Goal: Task Accomplishment & Management: Manage account settings

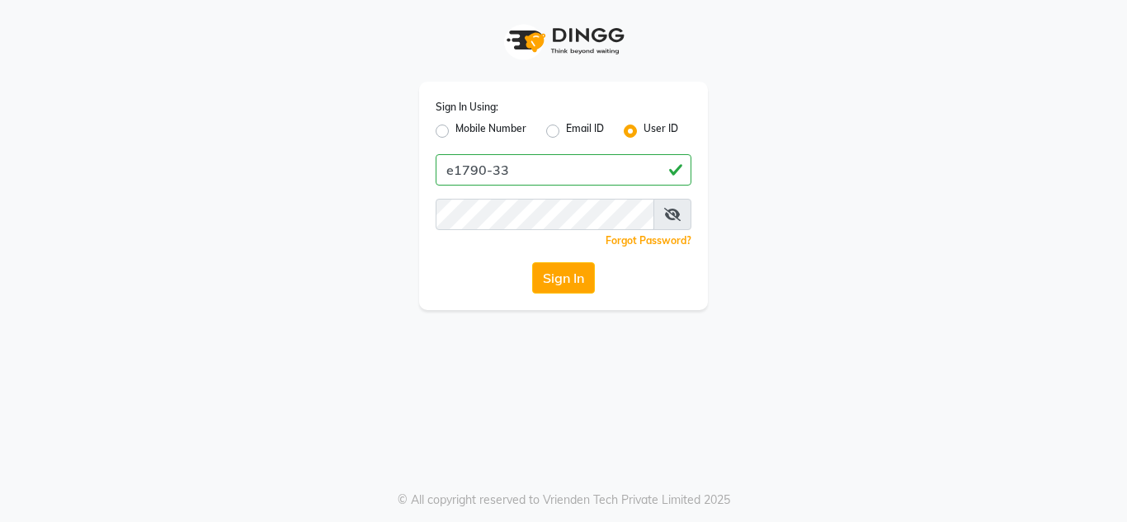
type input "e1790-33"
click at [591, 270] on button "Sign In" at bounding box center [563, 277] width 63 height 31
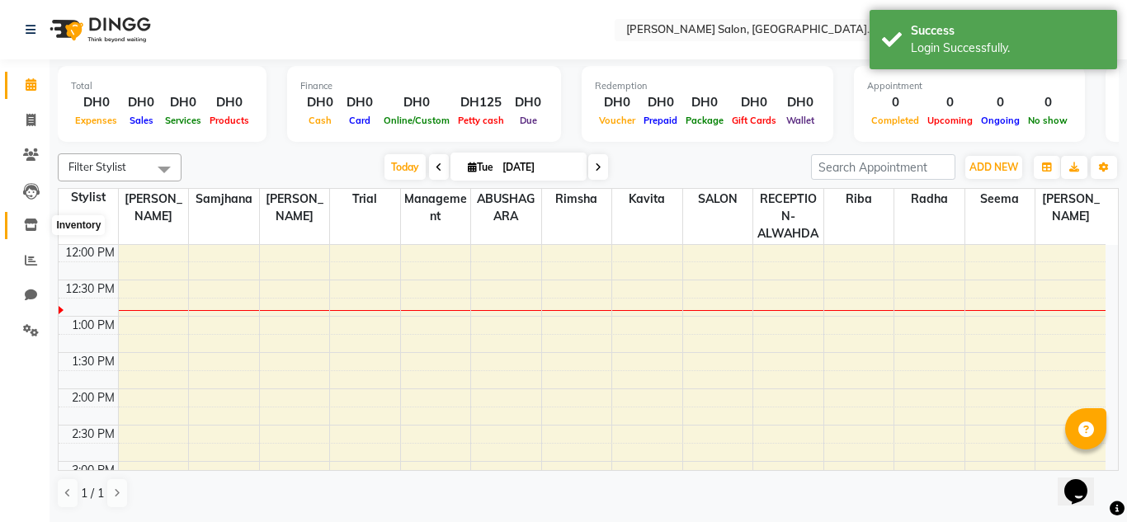
click at [34, 230] on icon at bounding box center [31, 225] width 14 height 12
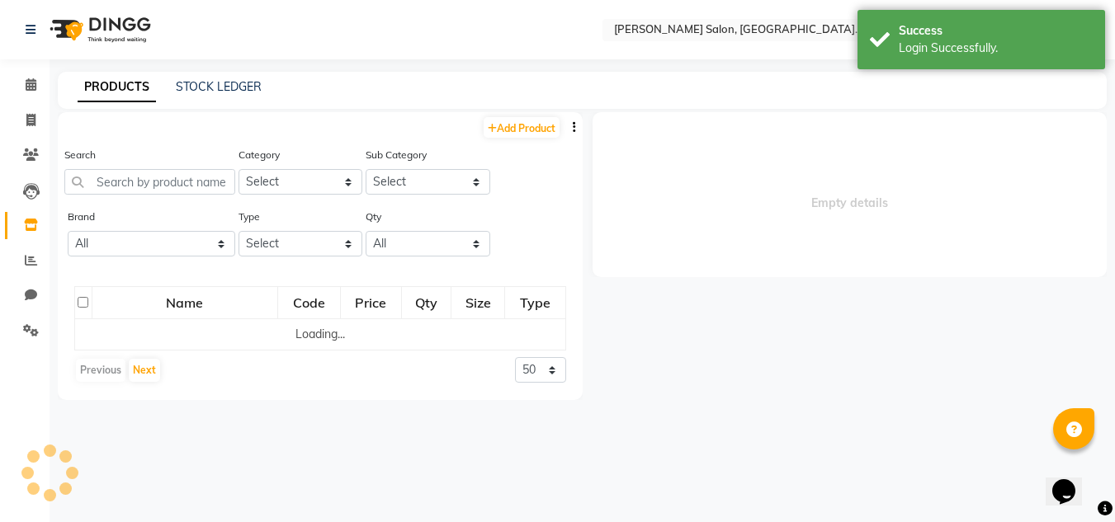
select select
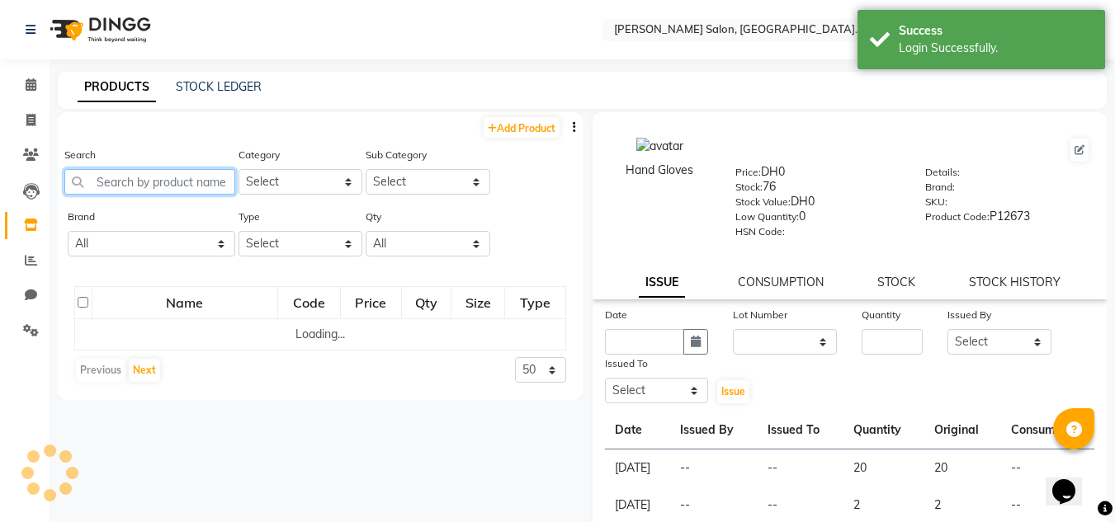
click at [143, 183] on input "text" at bounding box center [149, 182] width 171 height 26
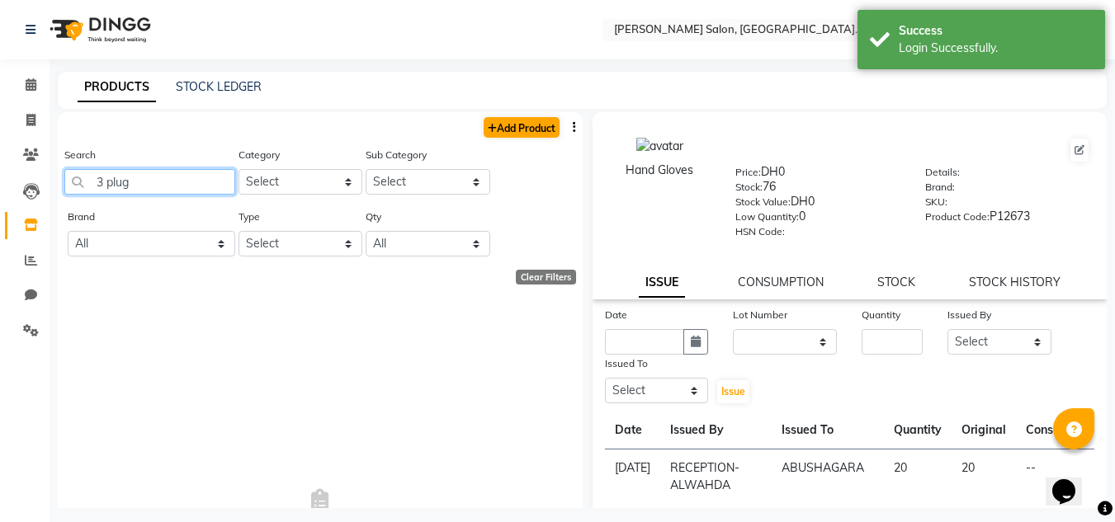
type input "3 plug"
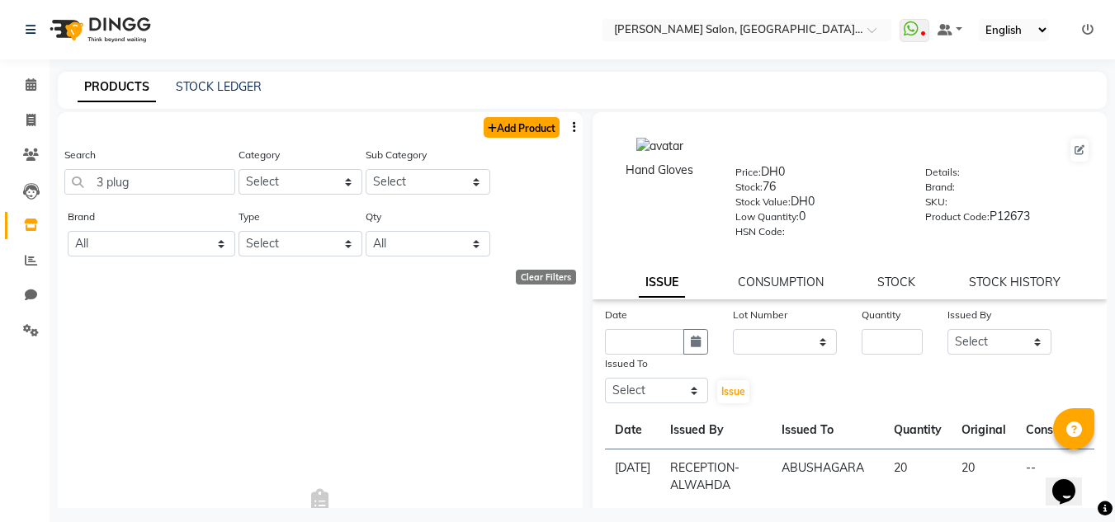
click at [506, 125] on link "Add Product" at bounding box center [522, 127] width 76 height 21
select select "true"
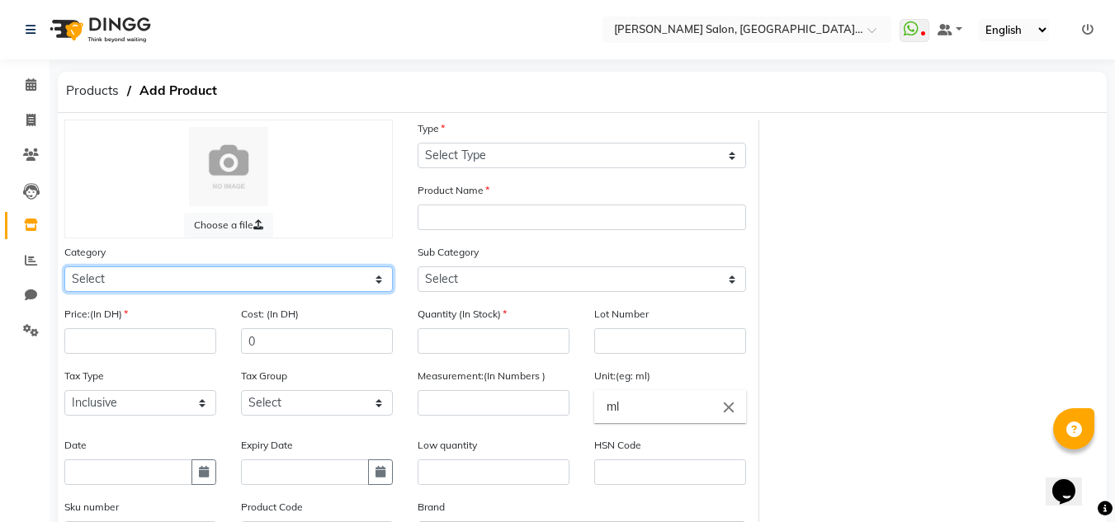
click at [112, 275] on select "Select Hair Skin Makeup Personal Care Appliances [PERSON_NAME] Waxing Disposabl…" at bounding box center [228, 280] width 328 height 26
select select "462401000"
click at [64, 267] on select "Select Hair Skin Makeup Personal Care Appliances [PERSON_NAME] Waxing Disposabl…" at bounding box center [228, 280] width 328 height 26
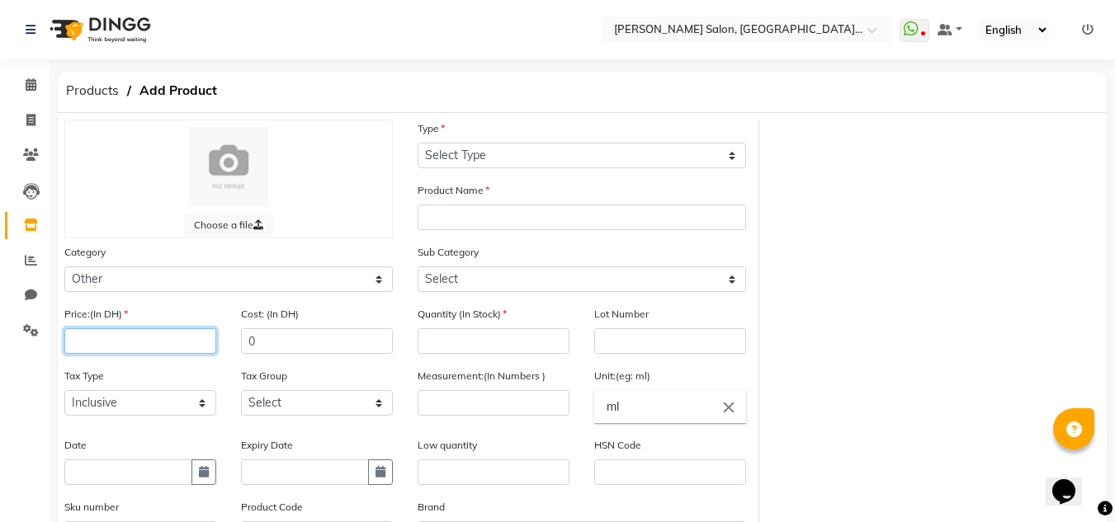
click at [140, 336] on input "number" at bounding box center [140, 341] width 152 height 26
type input "0"
click at [200, 477] on icon "button" at bounding box center [204, 472] width 10 height 12
select select "9"
select select "2025"
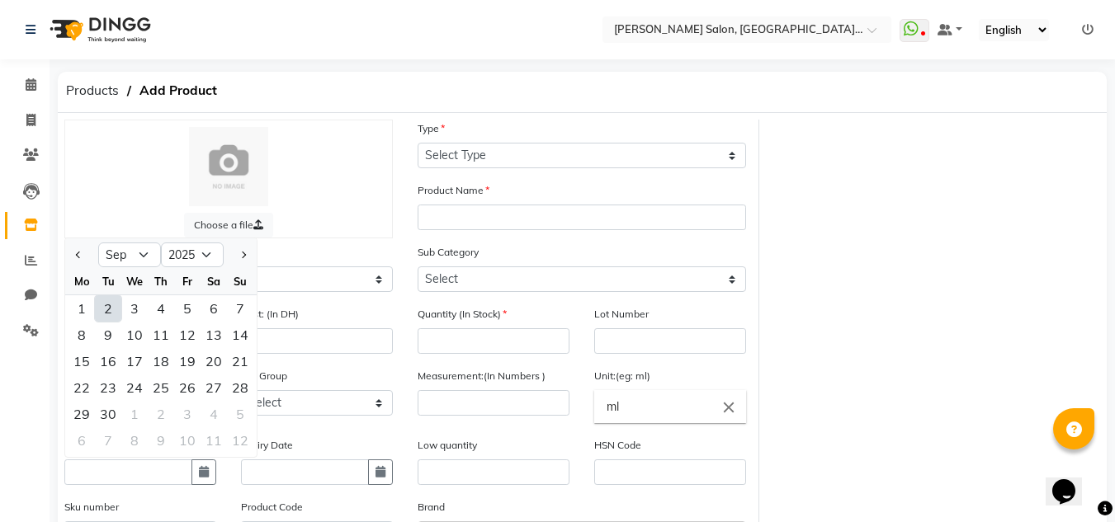
drag, startPoint x: 106, startPoint y: 307, endPoint x: 397, endPoint y: 187, distance: 314.2
click at [107, 306] on div "2" at bounding box center [108, 308] width 26 height 26
type input "[DATE]"
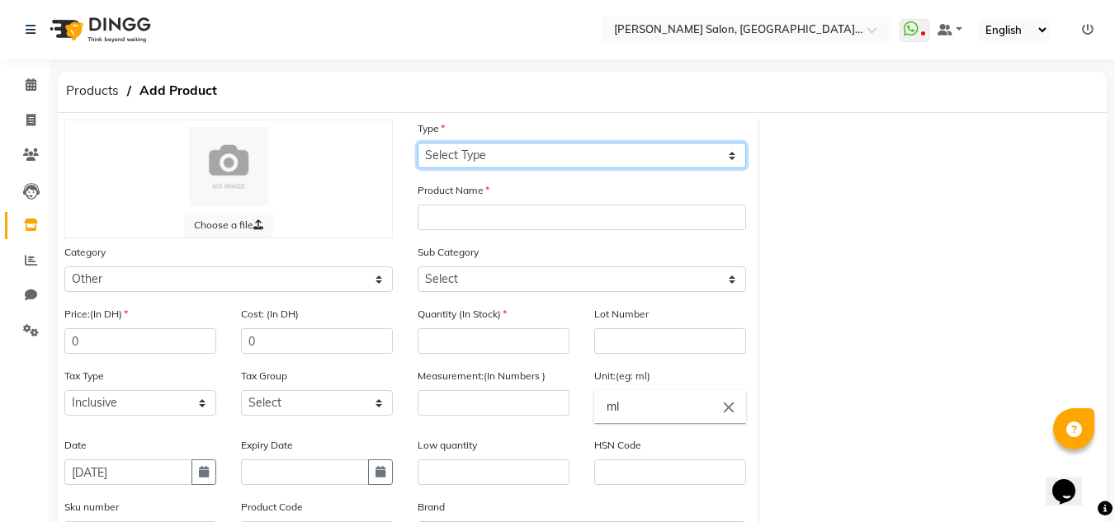
click at [490, 168] on select "Select Type Both Retail Consumable" at bounding box center [582, 156] width 328 height 26
select select "C"
click at [418, 143] on select "Select Type Both Retail Consumable" at bounding box center [582, 156] width 328 height 26
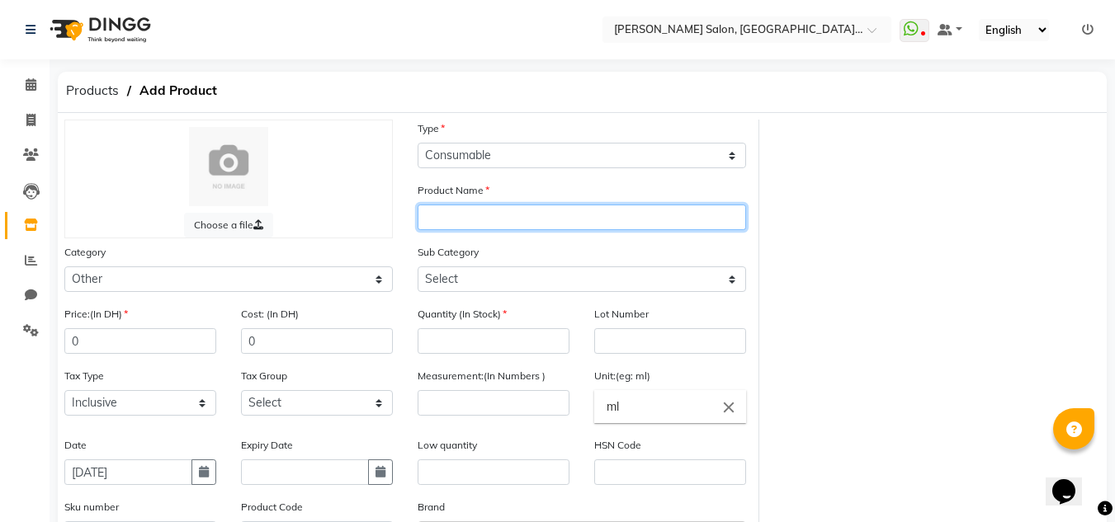
click at [469, 217] on input "text" at bounding box center [582, 218] width 328 height 26
type input "3 plug"
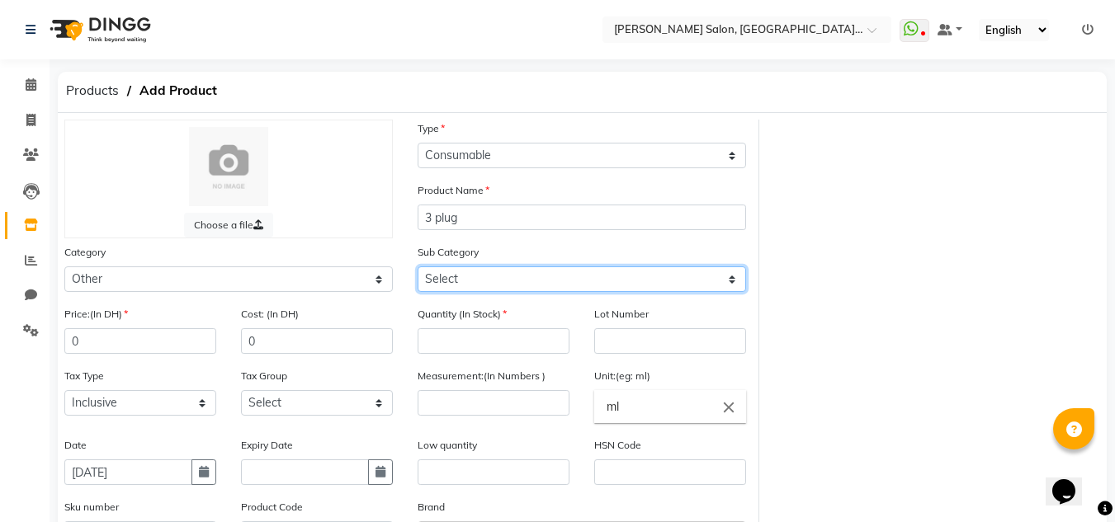
click at [469, 273] on select "Select Houskeeping Other" at bounding box center [582, 280] width 328 height 26
select select "462401002"
click at [418, 267] on select "Select Houskeeping Other" at bounding box center [582, 280] width 328 height 26
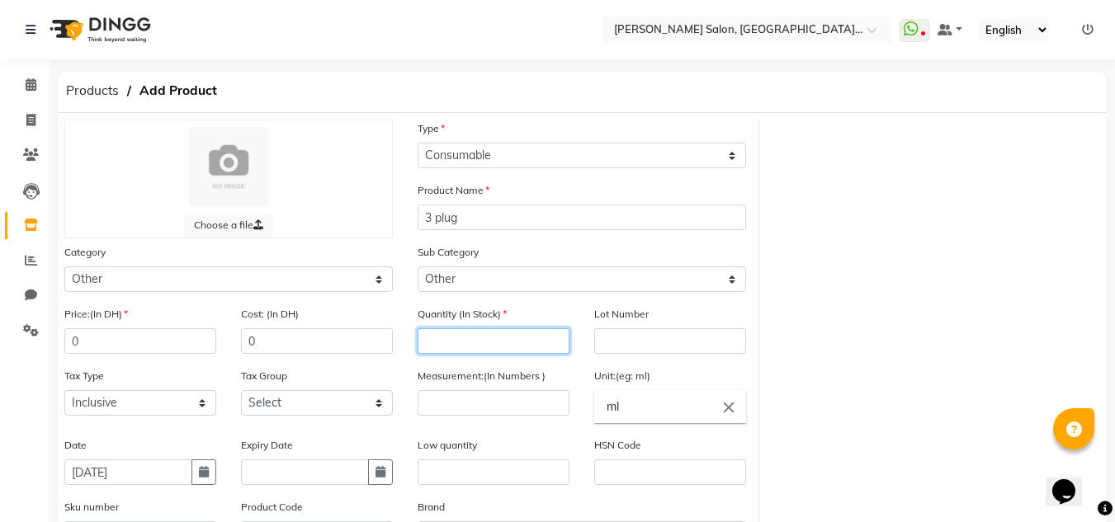
click at [472, 342] on input "number" at bounding box center [494, 341] width 152 height 26
type input "1"
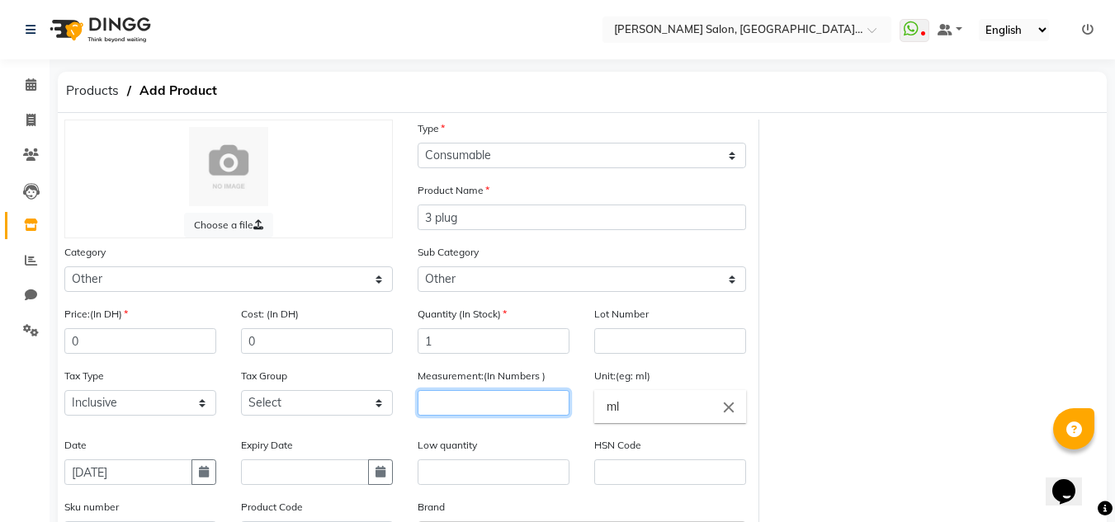
click at [446, 411] on input "number" at bounding box center [494, 403] width 152 height 26
type input "1"
drag, startPoint x: 606, startPoint y: 399, endPoint x: 635, endPoint y: 408, distance: 30.5
click at [612, 404] on input "ml" at bounding box center [670, 406] width 152 height 33
drag, startPoint x: 637, startPoint y: 408, endPoint x: 589, endPoint y: 410, distance: 47.9
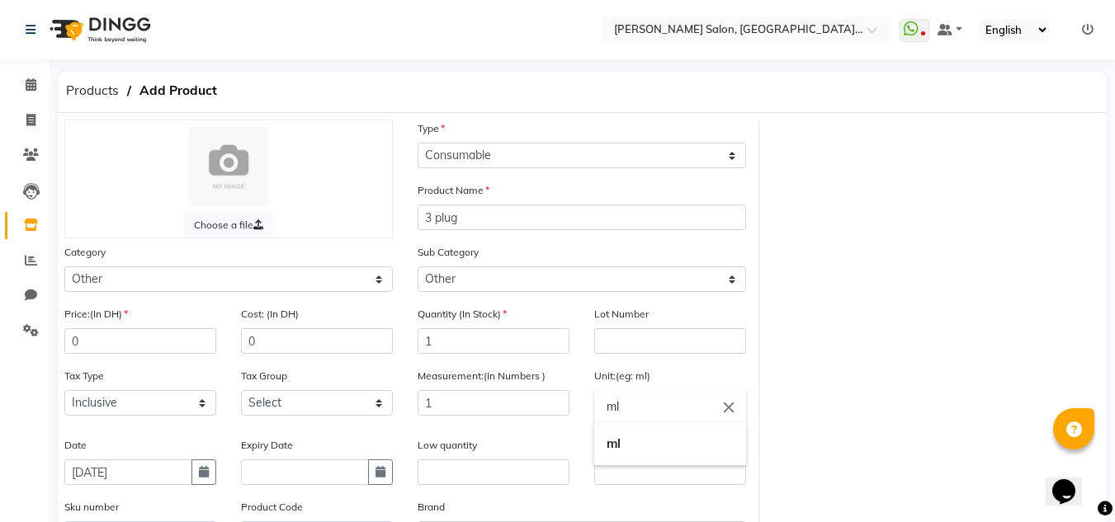
click at [594, 410] on ng-autocomplete "ml close ml" at bounding box center [670, 406] width 152 height 33
type input "pc"
click at [622, 447] on link "pc" at bounding box center [670, 444] width 152 height 42
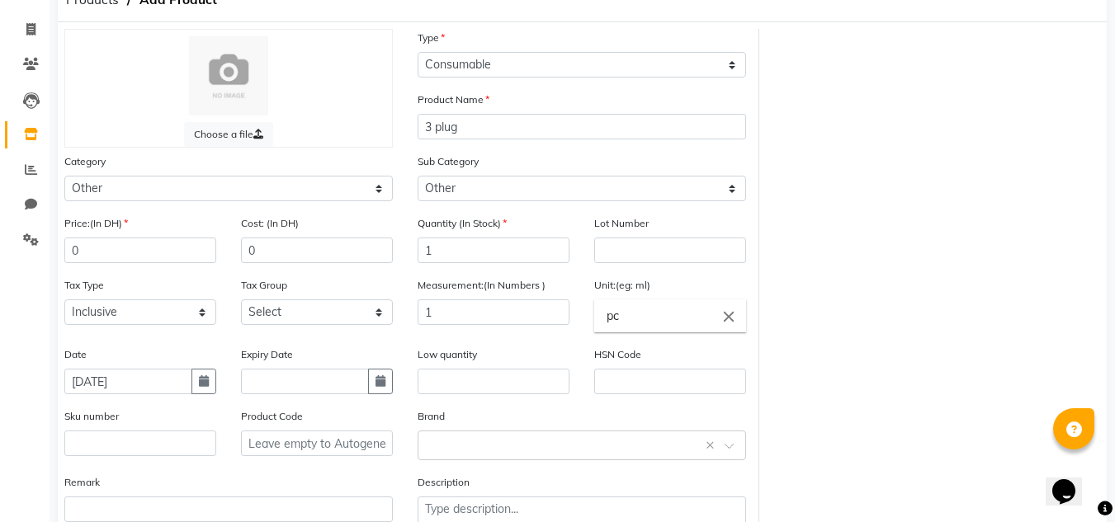
scroll to position [201, 0]
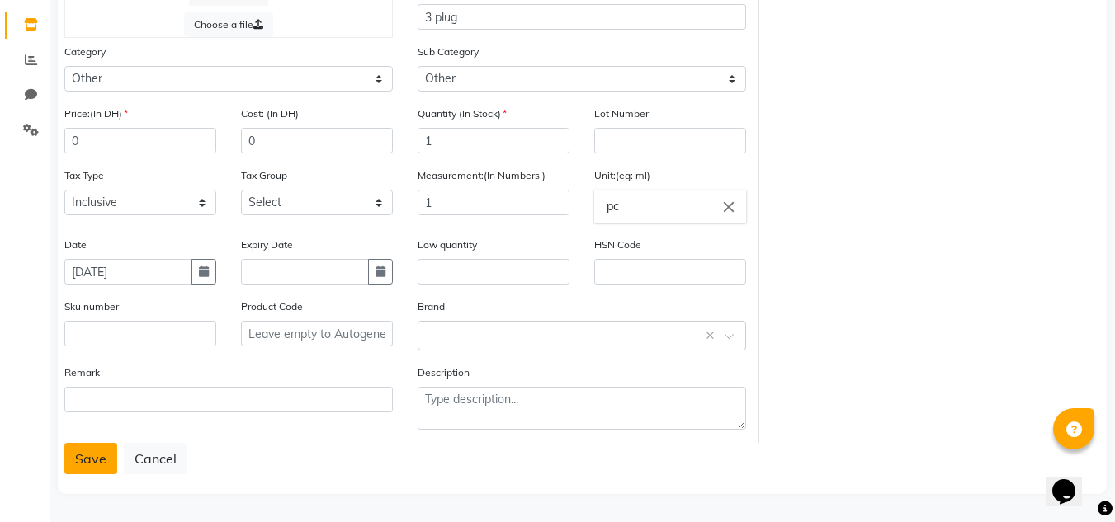
click at [91, 460] on button "Save" at bounding box center [90, 458] width 53 height 31
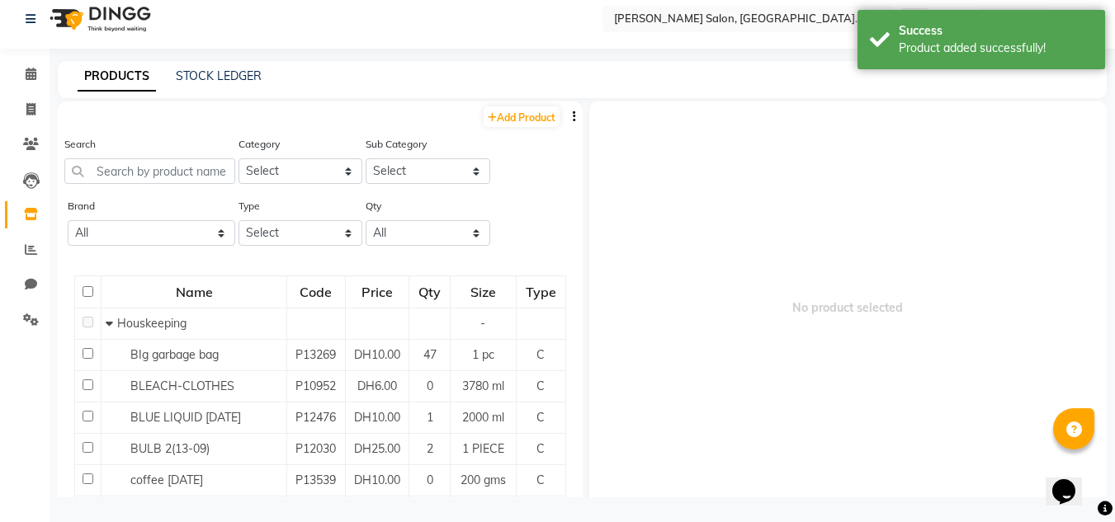
scroll to position [11, 0]
click at [29, 72] on icon at bounding box center [31, 74] width 11 height 12
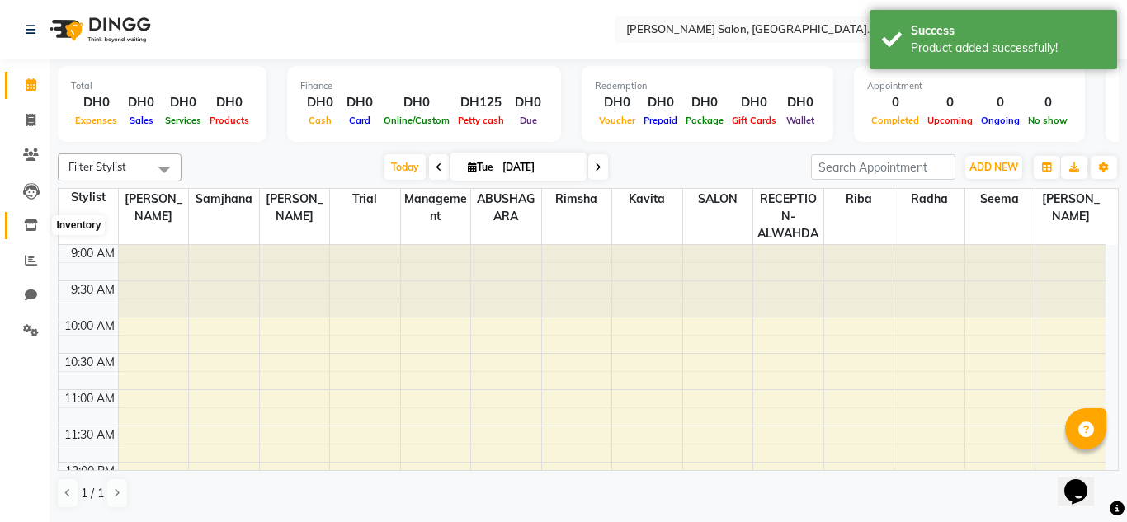
click at [32, 220] on icon at bounding box center [31, 225] width 14 height 12
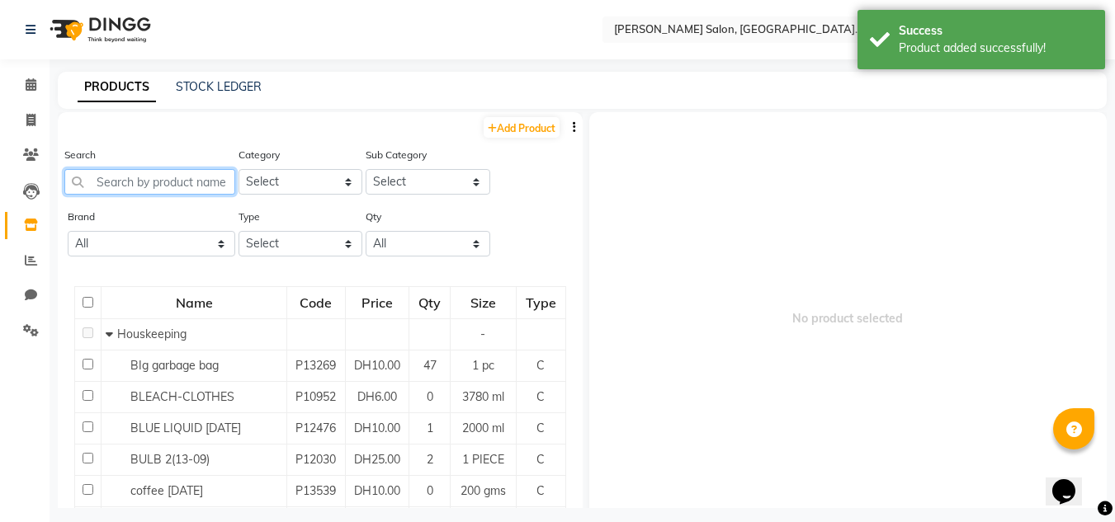
click at [164, 185] on input "text" at bounding box center [149, 182] width 171 height 26
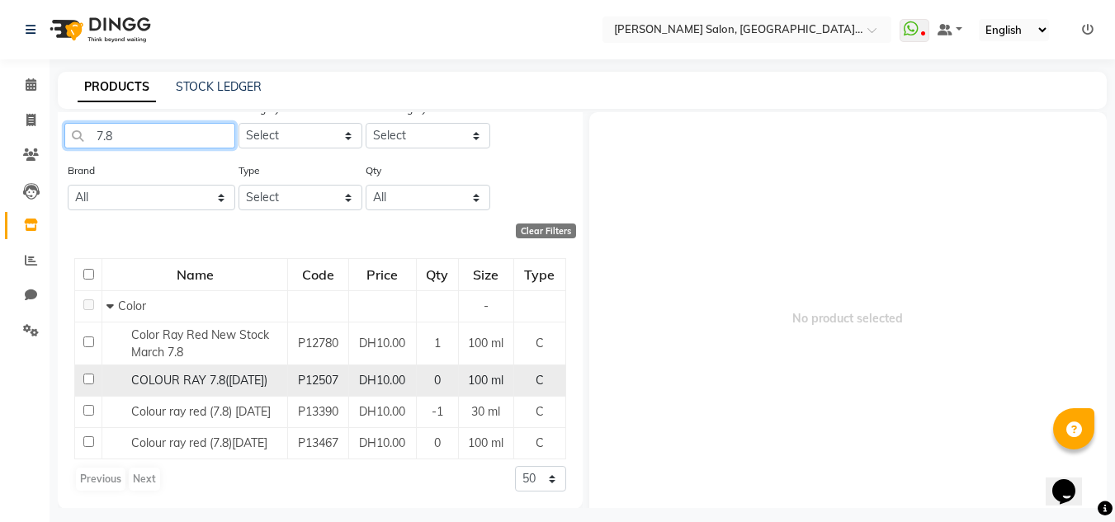
scroll to position [72, 0]
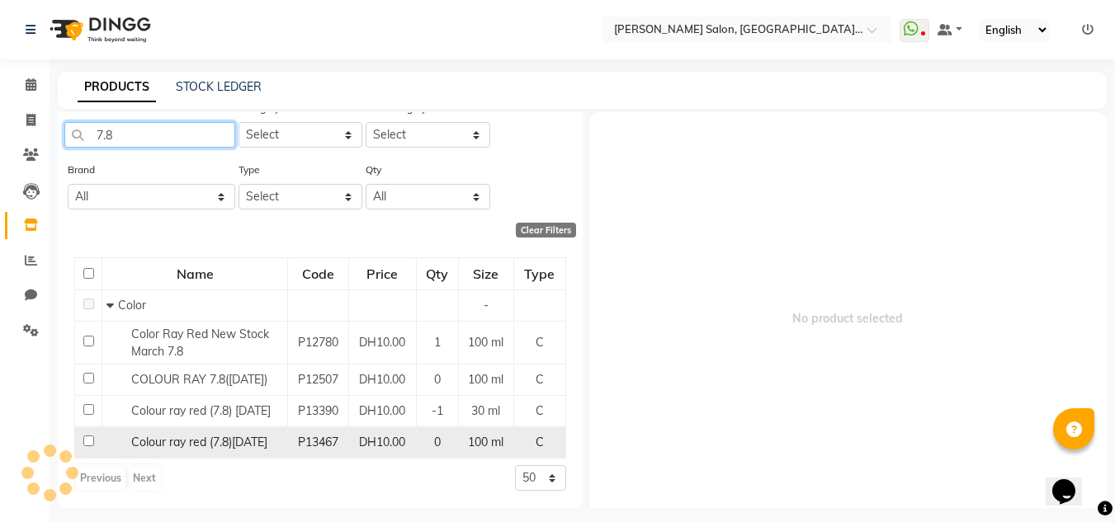
type input "7.8"
click at [222, 435] on span "Colour ray red (7.8)[DATE]" at bounding box center [199, 442] width 136 height 15
select select
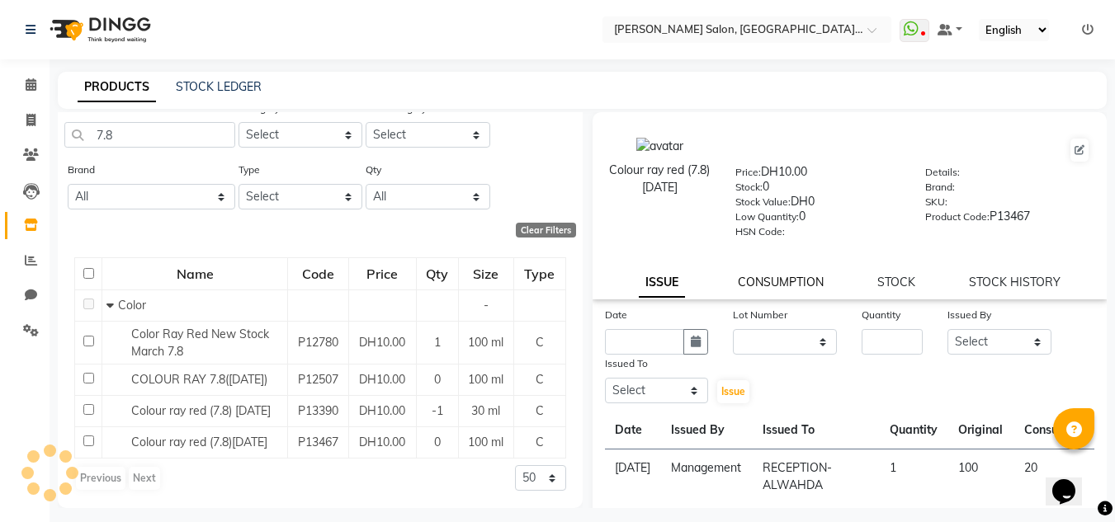
click at [782, 283] on link "CONSUMPTION" at bounding box center [781, 282] width 86 height 15
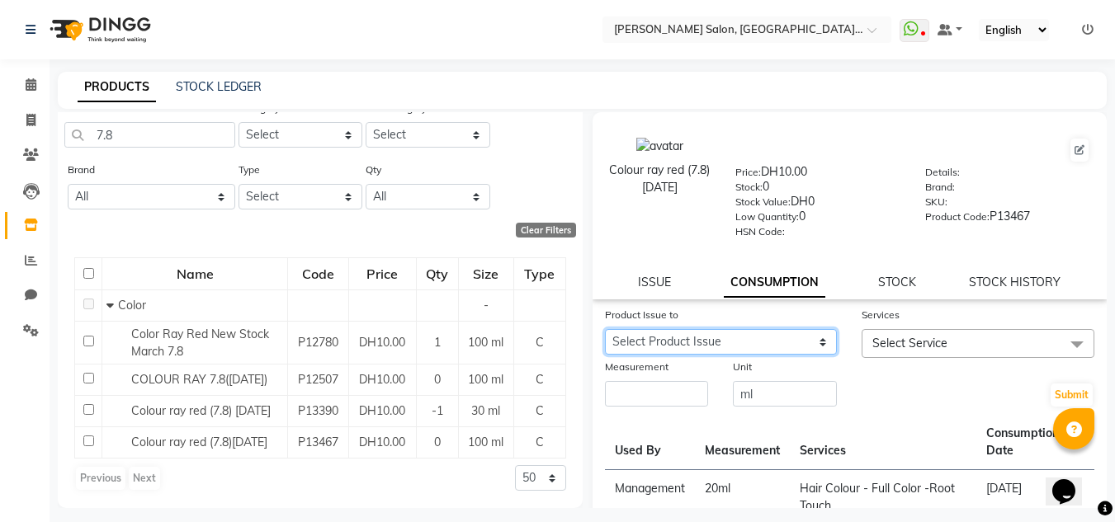
click at [782, 347] on select "Select Product Issue [DATE], Issued to: RECEPTION-ALWAHDA, Balance: 80" at bounding box center [721, 342] width 233 height 26
select select "1151371"
click at [605, 329] on select "Select Product Issue [DATE], Issued to: RECEPTION-ALWAHDA, Balance: 80" at bounding box center [721, 342] width 233 height 26
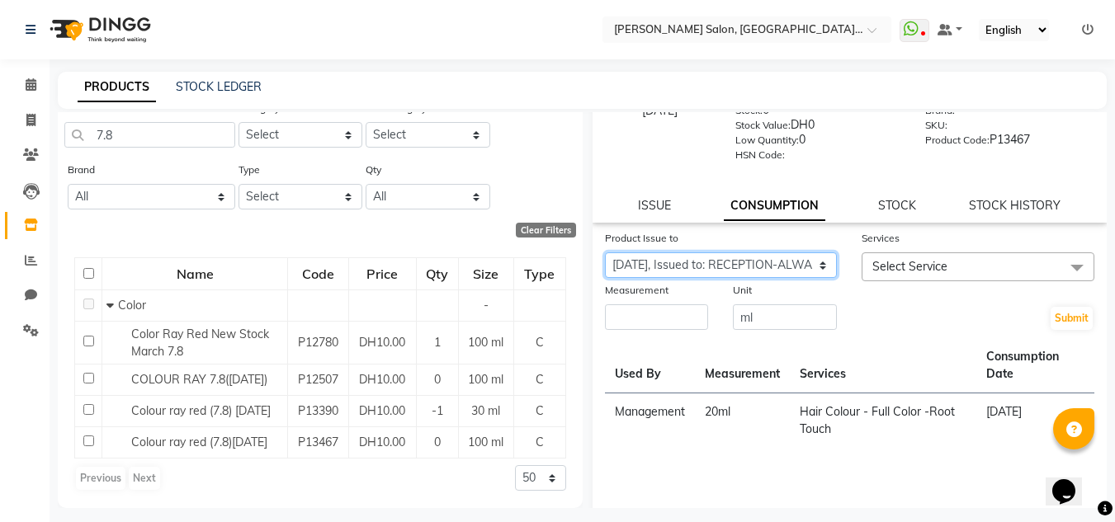
scroll to position [0, 0]
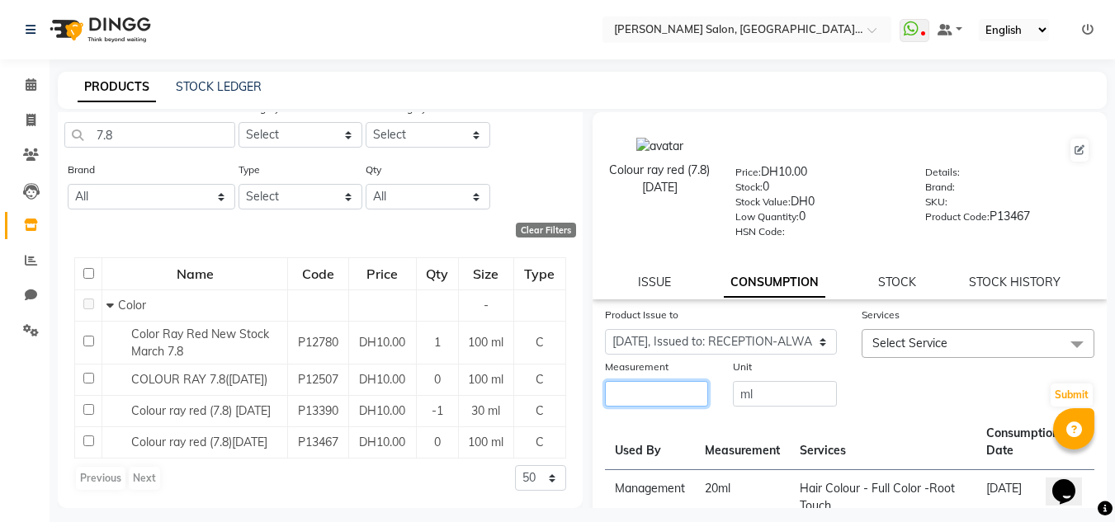
click at [667, 399] on input "number" at bounding box center [657, 394] width 104 height 26
type input "40"
click at [919, 345] on span "Select Service" at bounding box center [909, 343] width 75 height 15
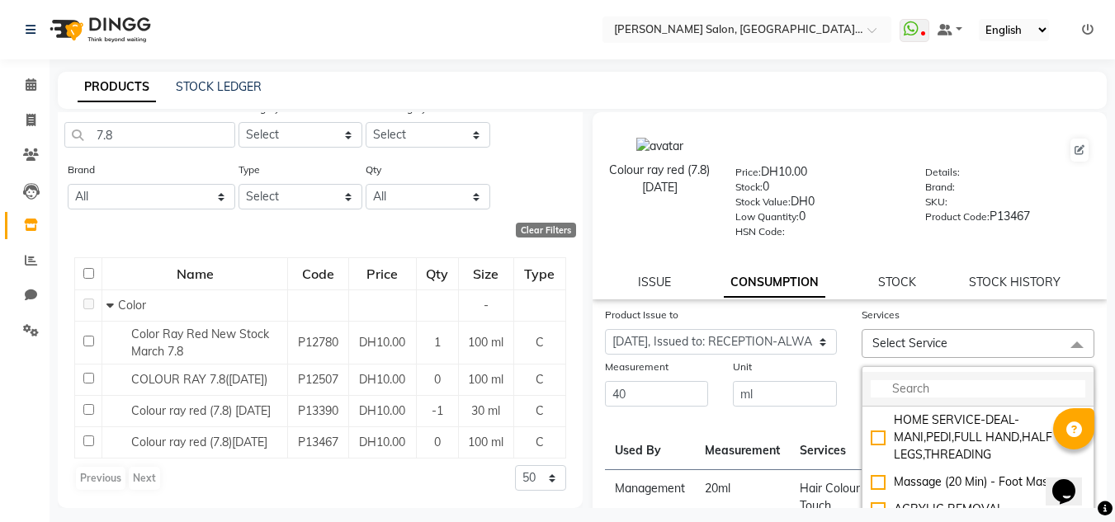
click at [930, 397] on input "multiselect-search" at bounding box center [978, 388] width 215 height 17
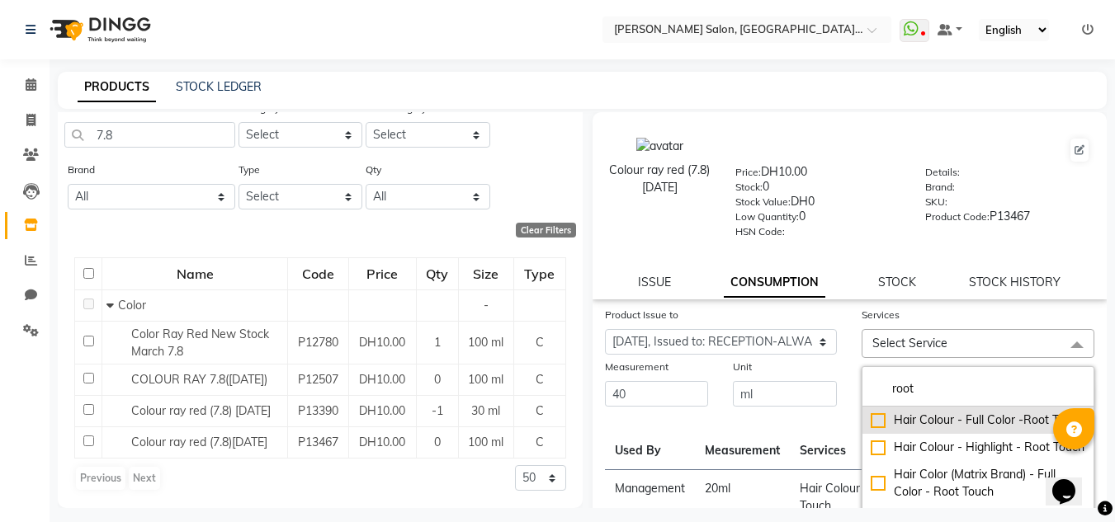
type input "root"
click at [874, 428] on div "Hair Colour - Full Color -Root Touch" at bounding box center [978, 420] width 215 height 17
checkbox input "true"
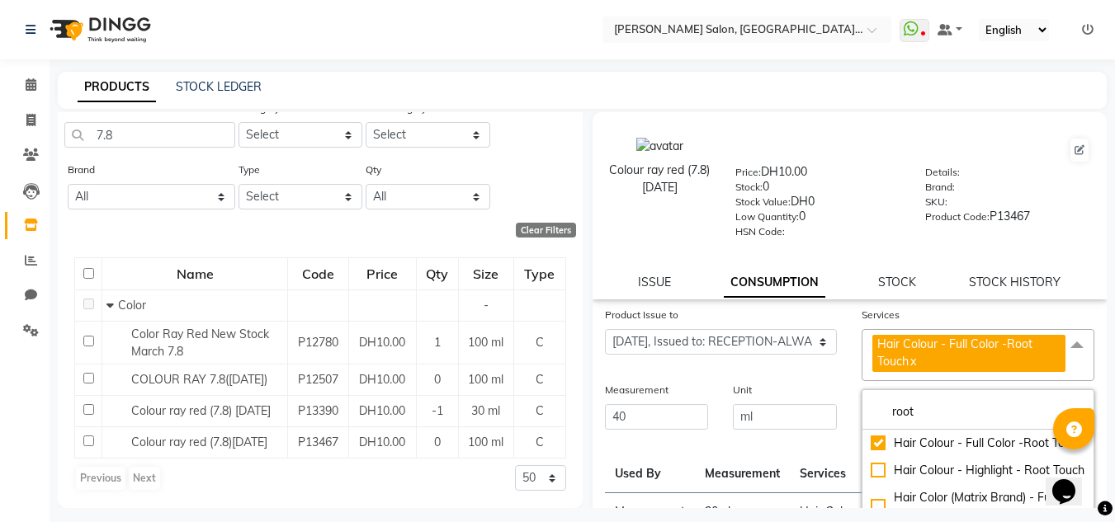
click at [834, 377] on div "Product Issue to Select Product Issue [DATE], Issued to: RECEPTION-ALWAHDA, Bal…" at bounding box center [721, 343] width 257 height 75
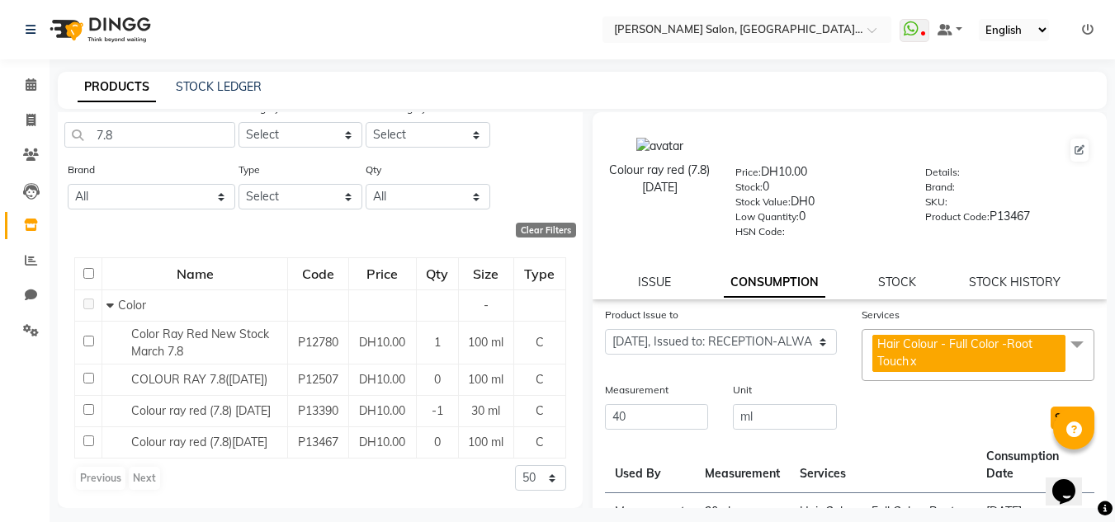
click at [1051, 415] on button "Submit" at bounding box center [1072, 418] width 42 height 23
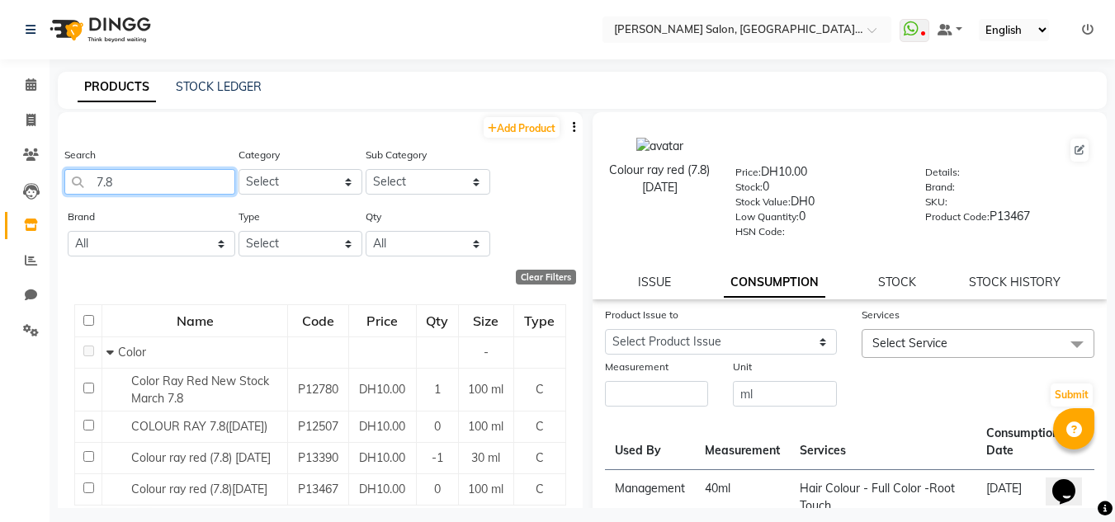
drag, startPoint x: 141, startPoint y: 182, endPoint x: 87, endPoint y: 179, distance: 53.7
click at [90, 187] on input "7.8" at bounding box center [149, 182] width 171 height 26
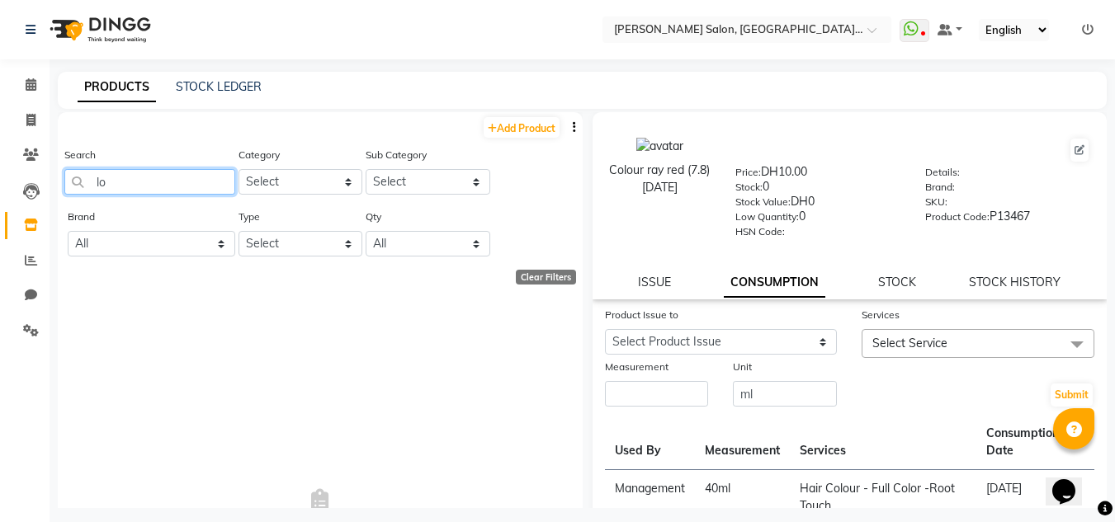
type input "l"
type input "o"
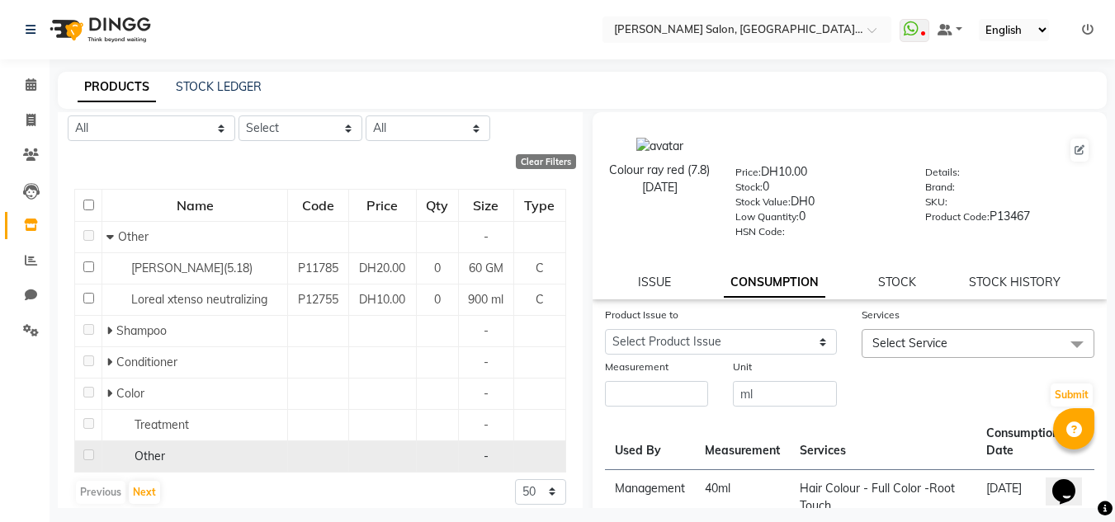
scroll to position [130, 0]
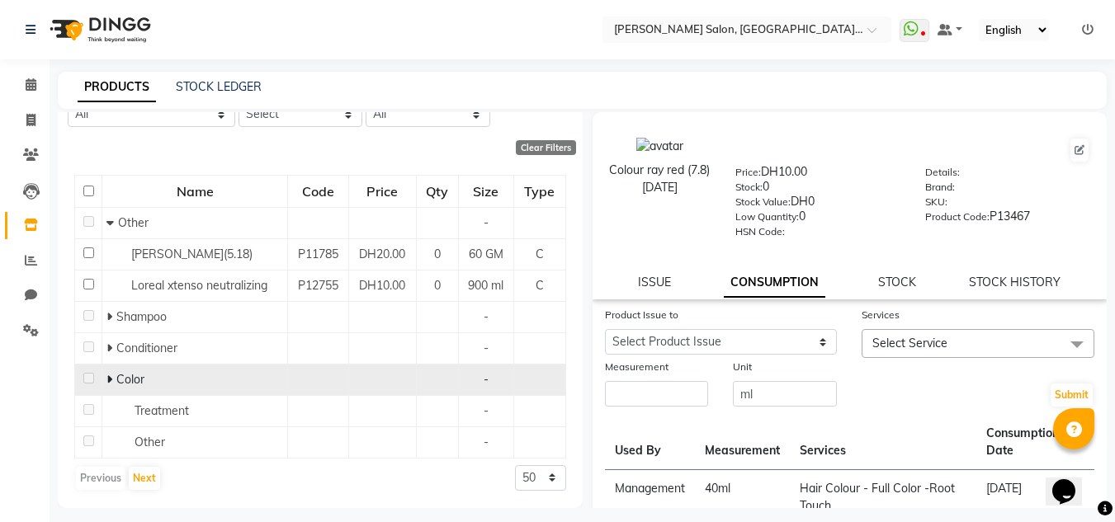
type input "loreal"
click at [104, 374] on td "Color" at bounding box center [195, 379] width 186 height 31
click at [107, 382] on icon at bounding box center [109, 380] width 6 height 12
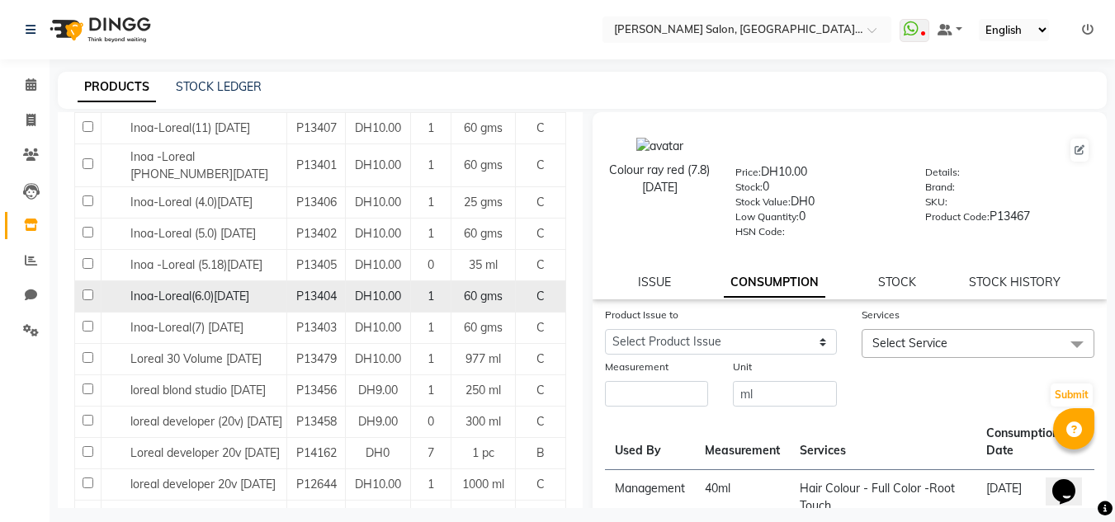
scroll to position [542, 0]
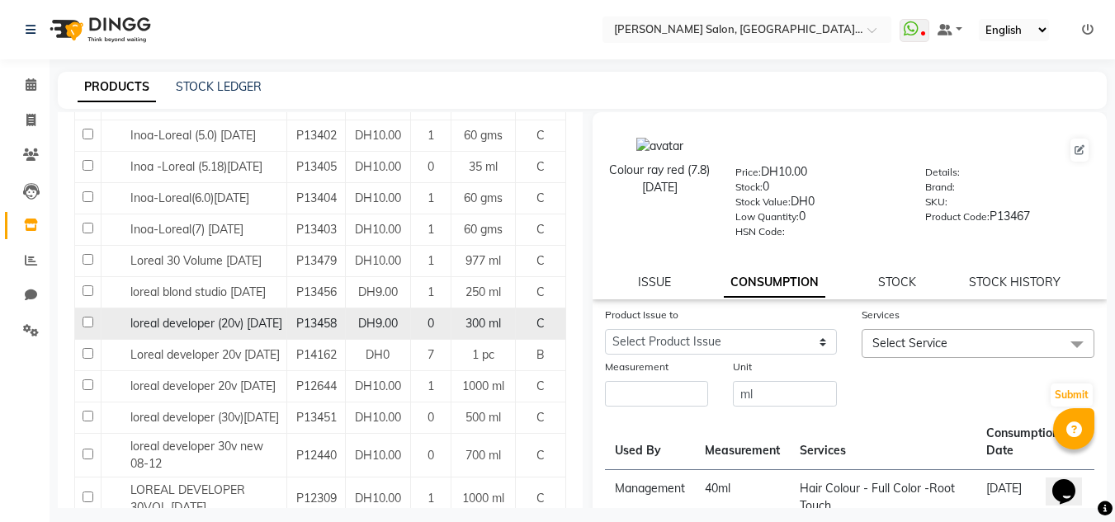
click at [229, 331] on span "loreal developer (20v) [DATE]" at bounding box center [206, 323] width 152 height 15
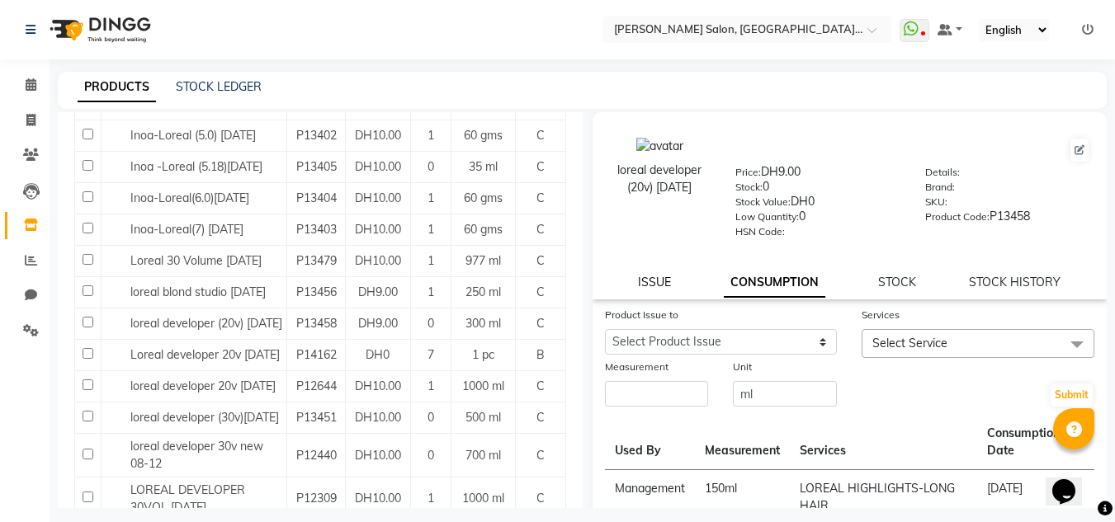
click at [655, 283] on link "ISSUE" at bounding box center [654, 282] width 33 height 15
select select
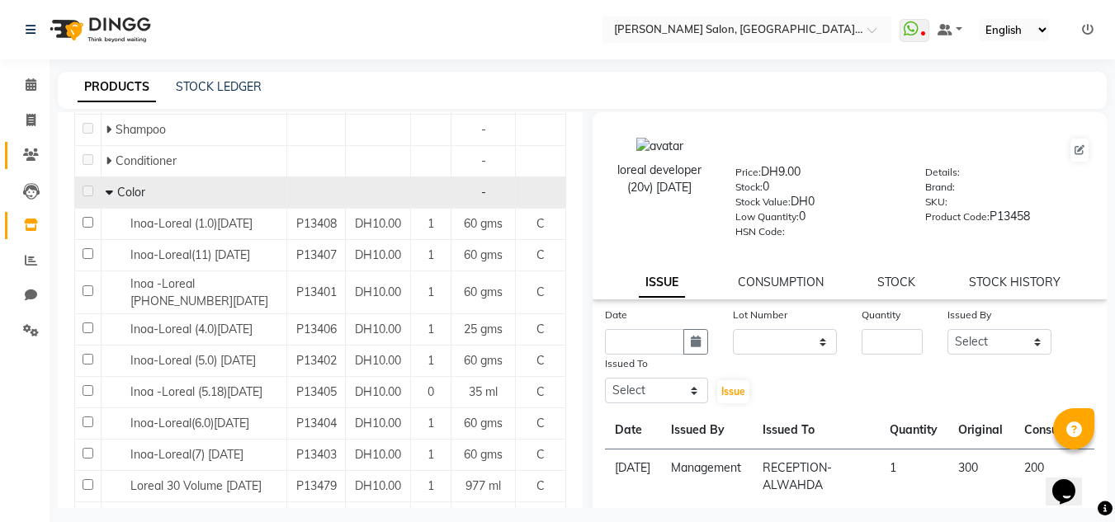
scroll to position [47, 0]
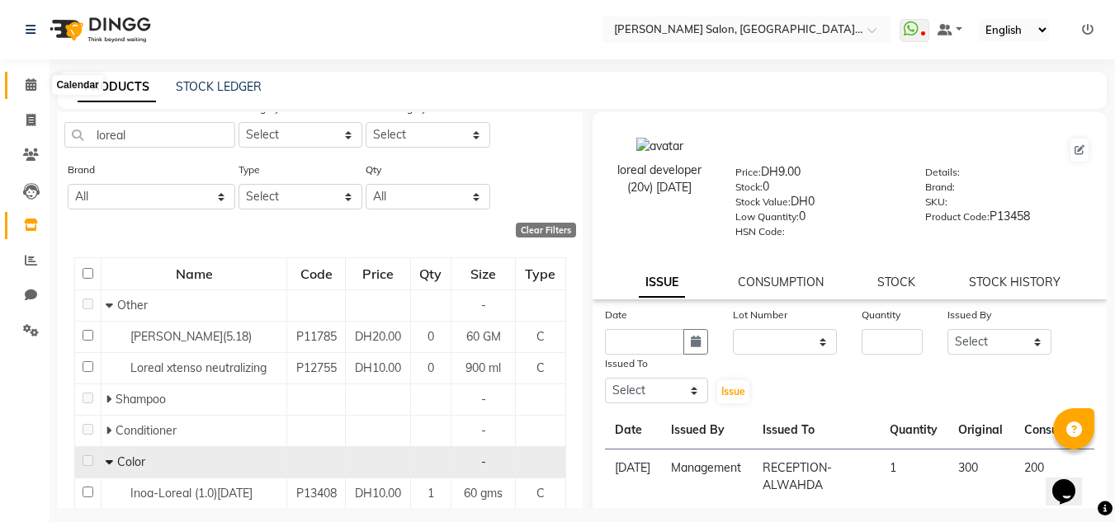
drag, startPoint x: 23, startPoint y: 89, endPoint x: 105, endPoint y: 44, distance: 93.5
click at [25, 90] on span at bounding box center [31, 85] width 29 height 19
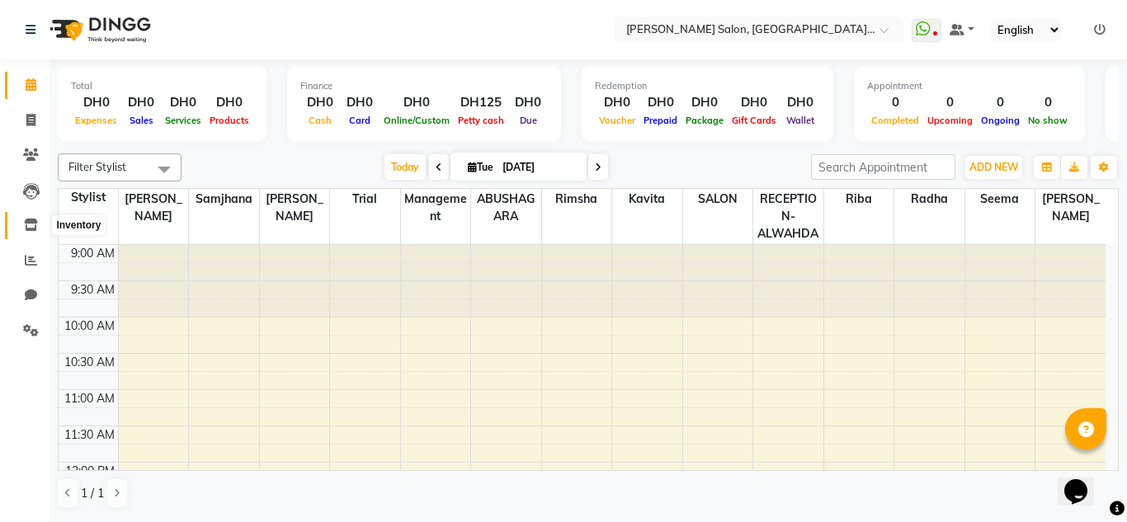
click at [21, 230] on span at bounding box center [31, 225] width 29 height 19
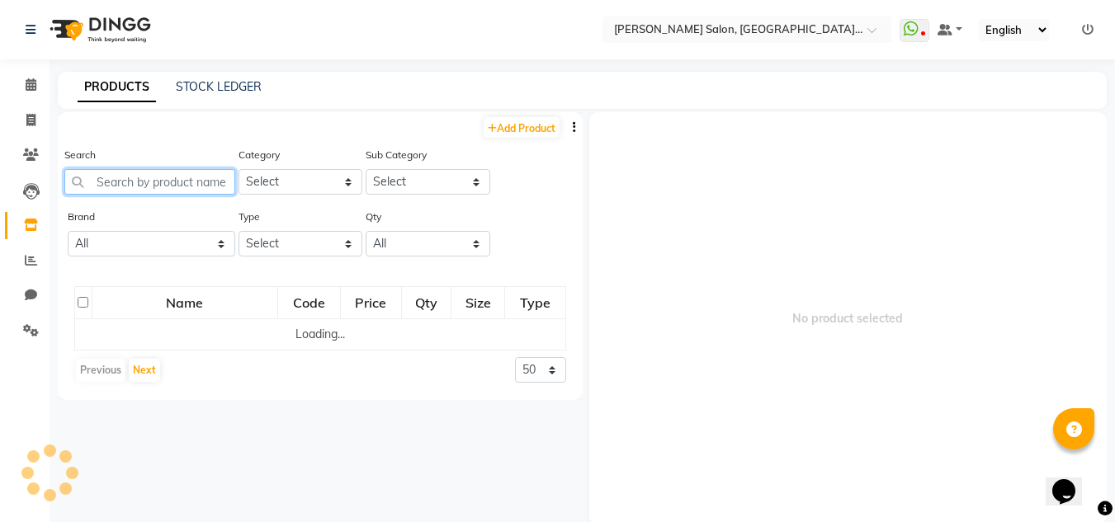
click at [178, 179] on input "text" at bounding box center [149, 182] width 171 height 26
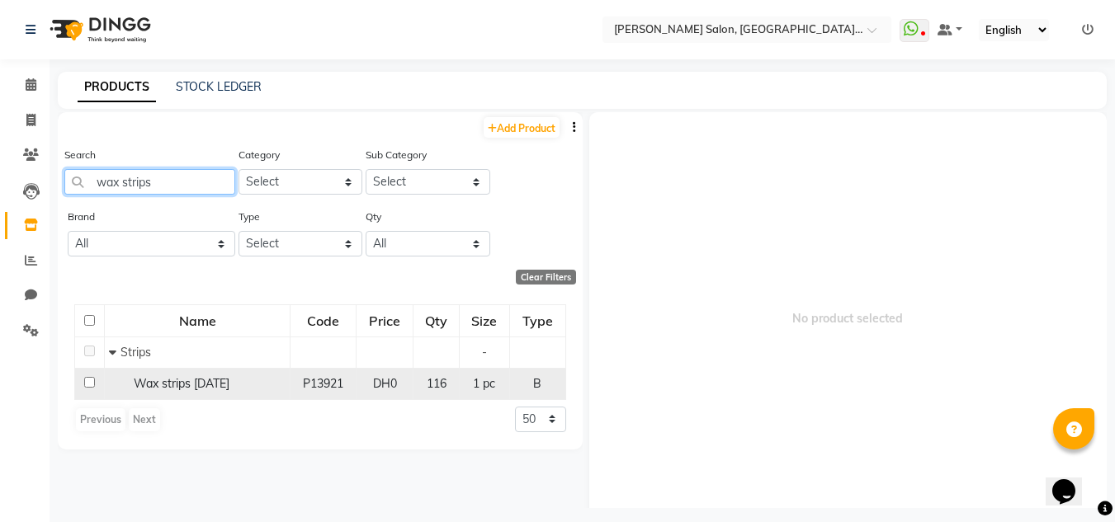
type input "wax strips"
click at [205, 389] on span "Wax strips [DATE]" at bounding box center [182, 383] width 96 height 15
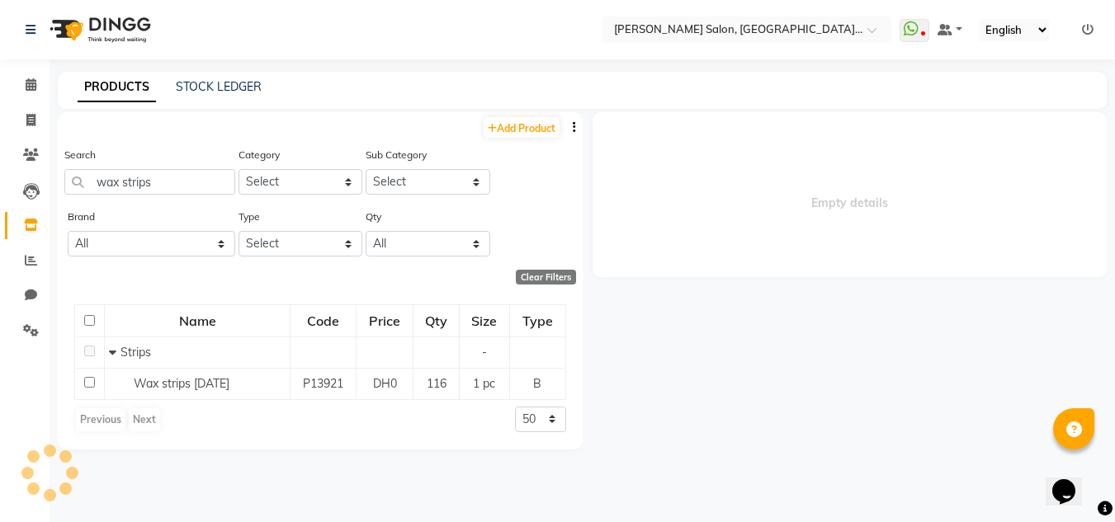
select select
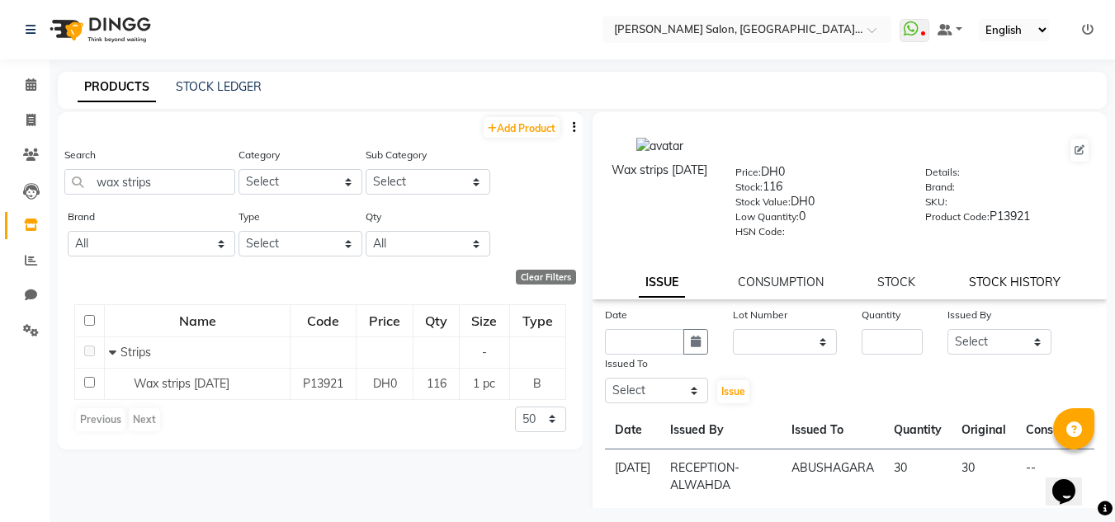
click at [1001, 285] on link "STOCK HISTORY" at bounding box center [1015, 282] width 92 height 15
select select "all"
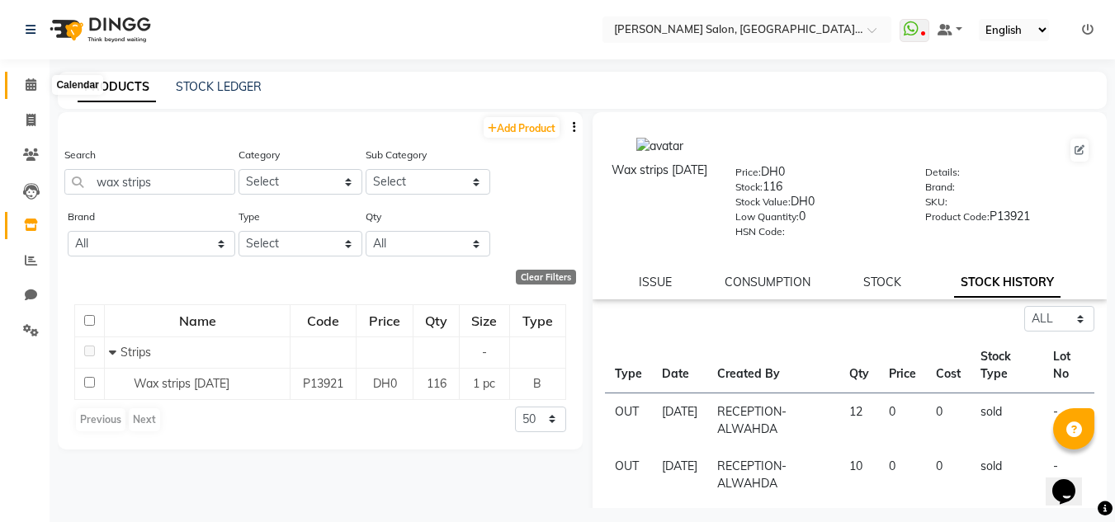
click at [23, 83] on span at bounding box center [31, 85] width 29 height 19
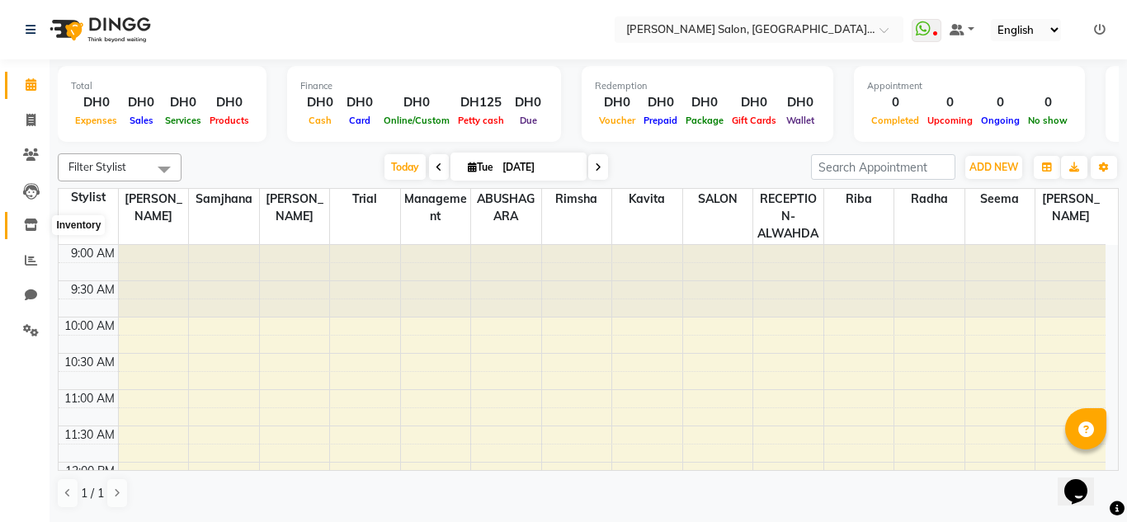
drag, startPoint x: 29, startPoint y: 220, endPoint x: 43, endPoint y: 203, distance: 21.7
click at [29, 220] on icon at bounding box center [31, 225] width 14 height 12
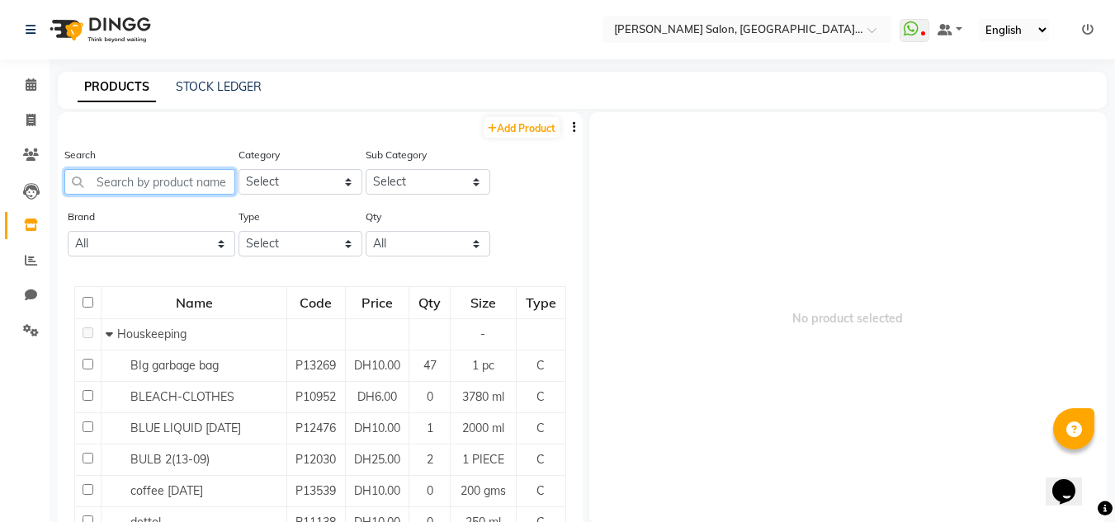
click at [124, 179] on input "text" at bounding box center [149, 182] width 171 height 26
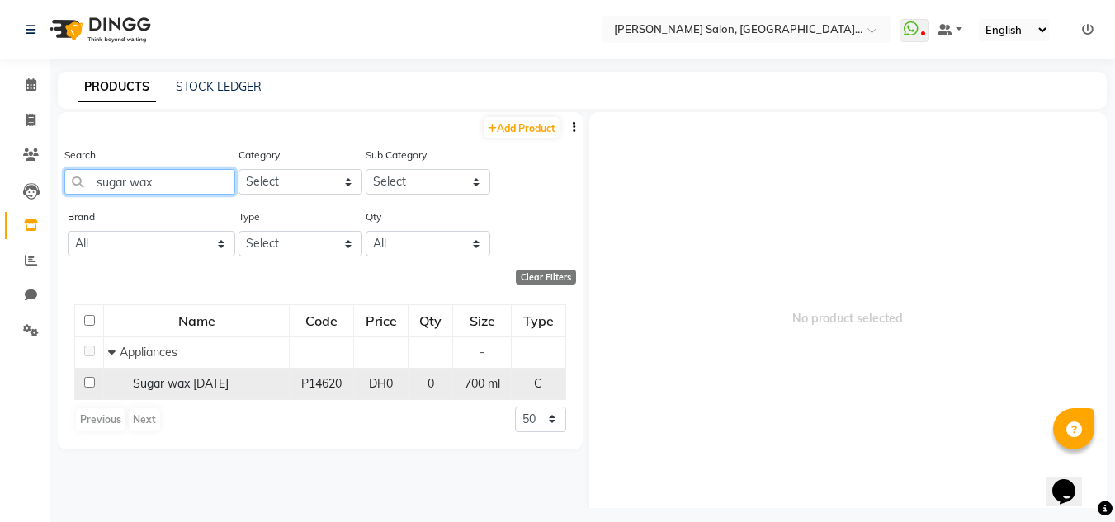
type input "sugar wax"
click at [229, 381] on span "Sugar wax [DATE]" at bounding box center [181, 383] width 96 height 15
select select
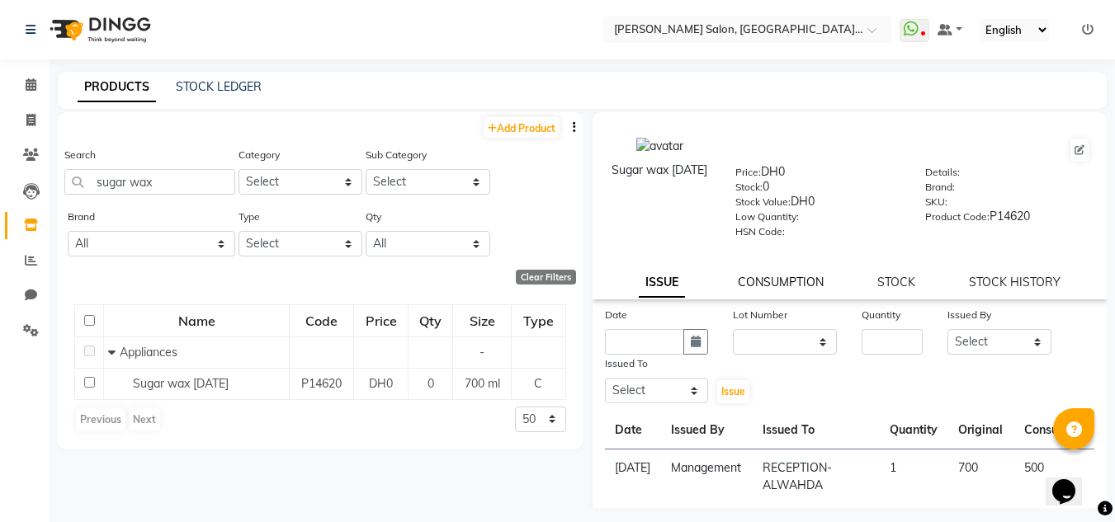
click at [797, 283] on link "CONSUMPTION" at bounding box center [781, 282] width 86 height 15
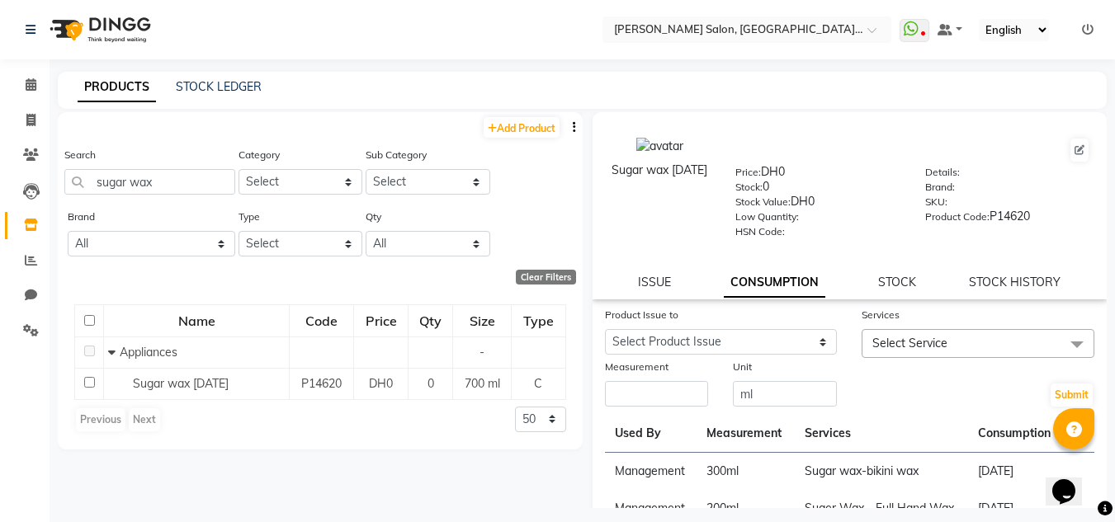
scroll to position [83, 0]
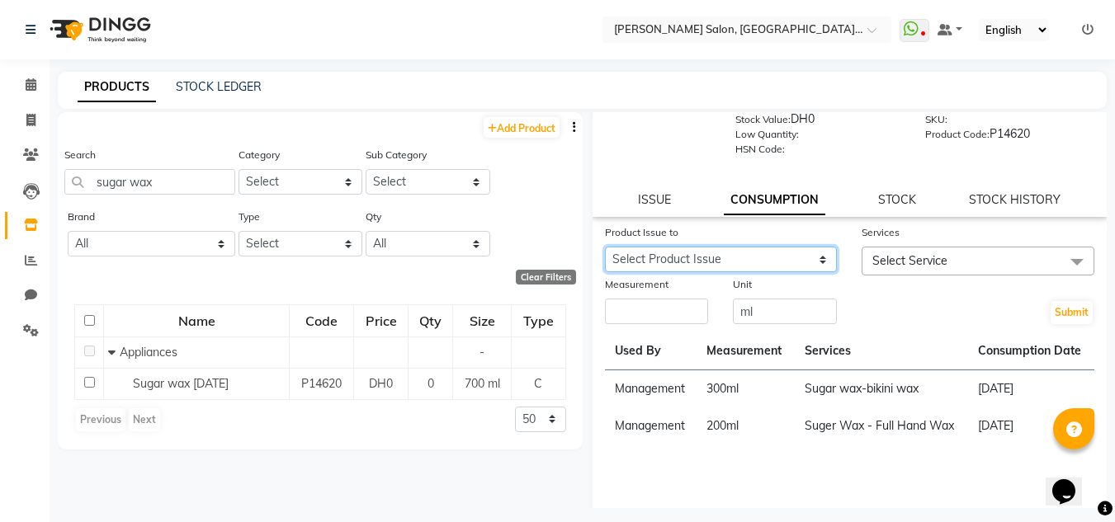
click at [686, 262] on select "Select Product Issue [DATE], Issued to: RECEPTION-ALWAHDA, Balance: 200" at bounding box center [721, 260] width 233 height 26
select select "1188907"
click at [605, 247] on select "Select Product Issue [DATE], Issued to: RECEPTION-ALWAHDA, Balance: 200" at bounding box center [721, 260] width 233 height 26
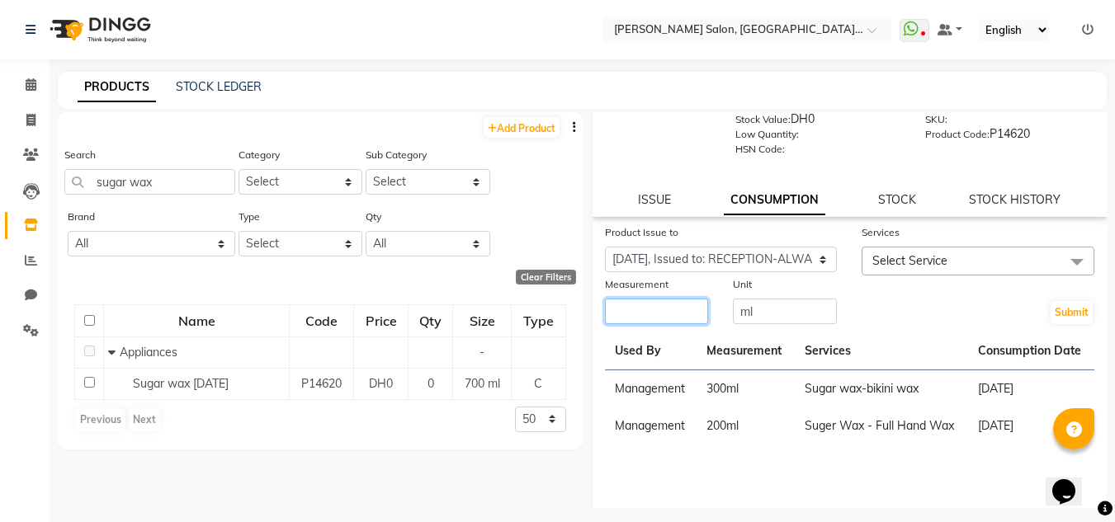
click at [689, 310] on input "number" at bounding box center [657, 312] width 104 height 26
type input "100"
click at [942, 261] on span "Select Service" at bounding box center [978, 261] width 233 height 29
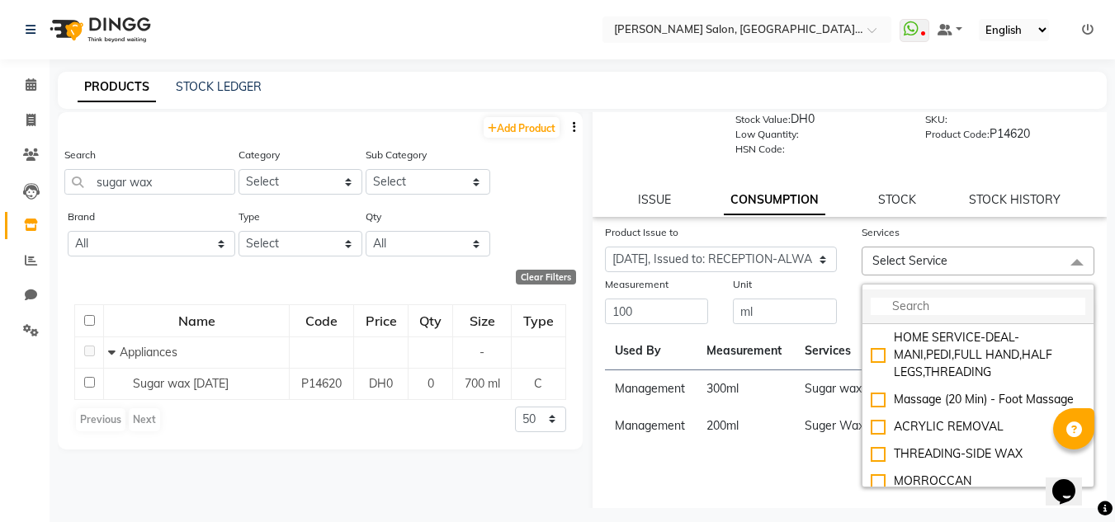
click at [927, 305] on input "multiselect-search" at bounding box center [978, 306] width 215 height 17
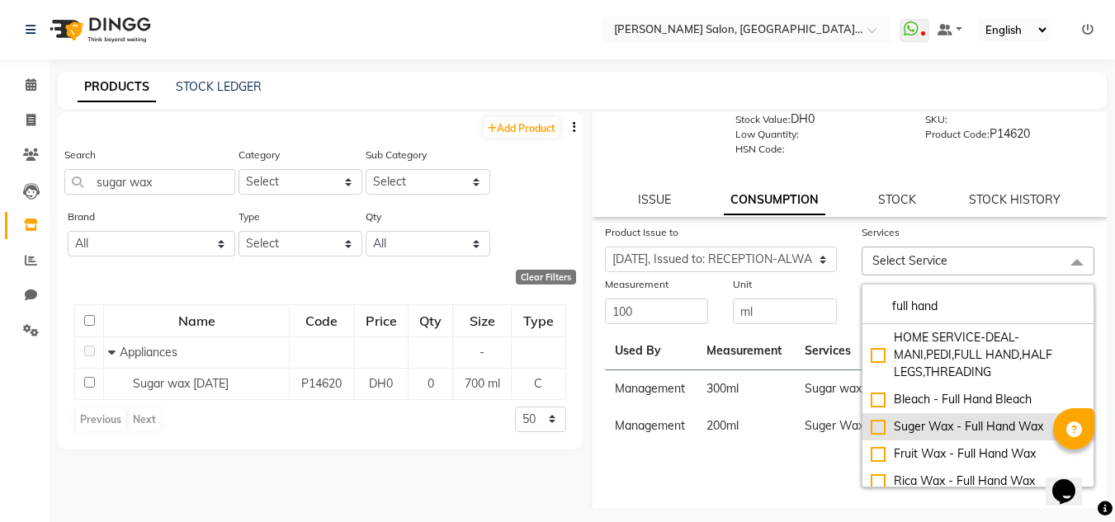
type input "full hand"
click at [875, 420] on div "Suger Wax - Full Hand Wax" at bounding box center [978, 426] width 215 height 17
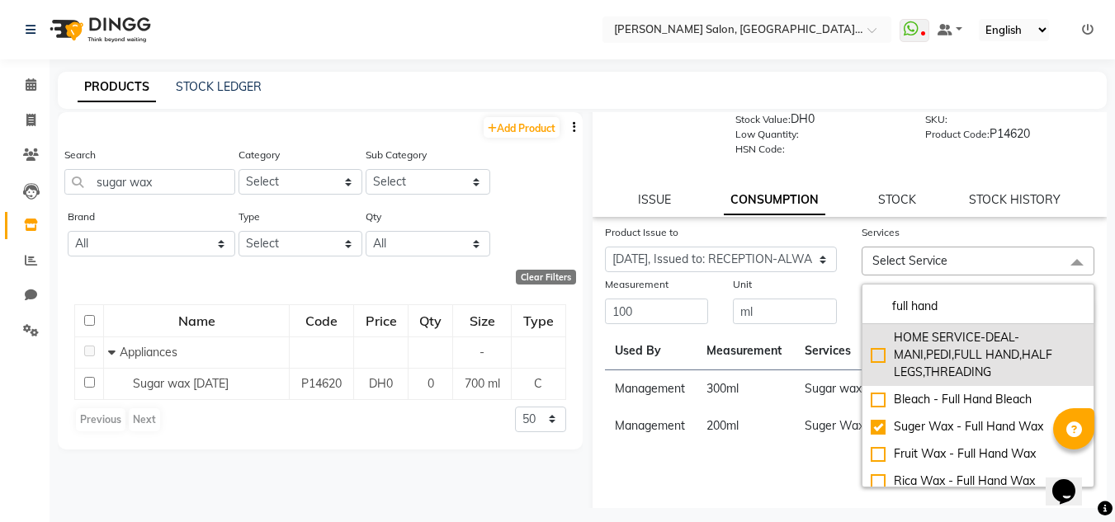
checkbox input "true"
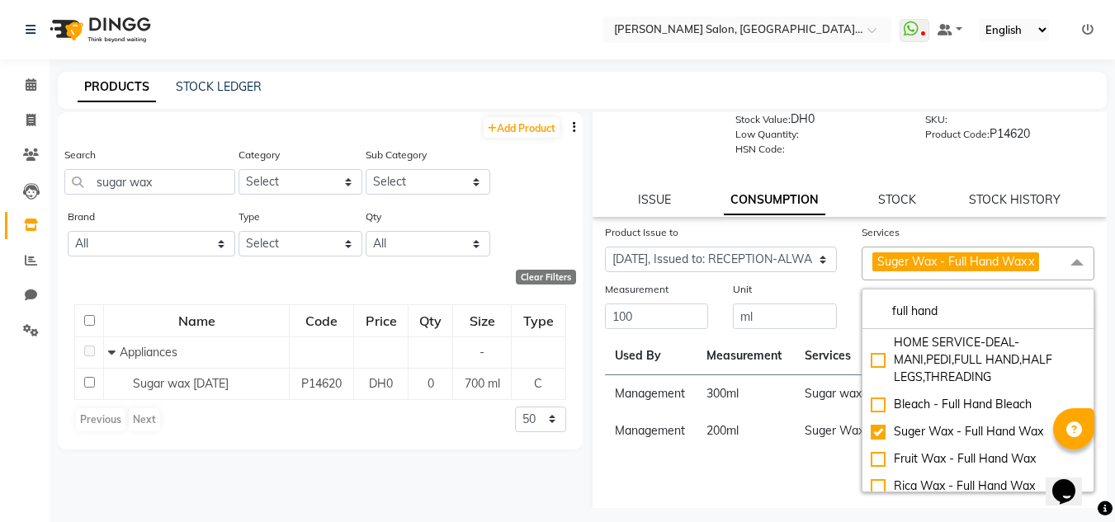
click at [852, 313] on div "Submit" at bounding box center [977, 306] width 257 height 50
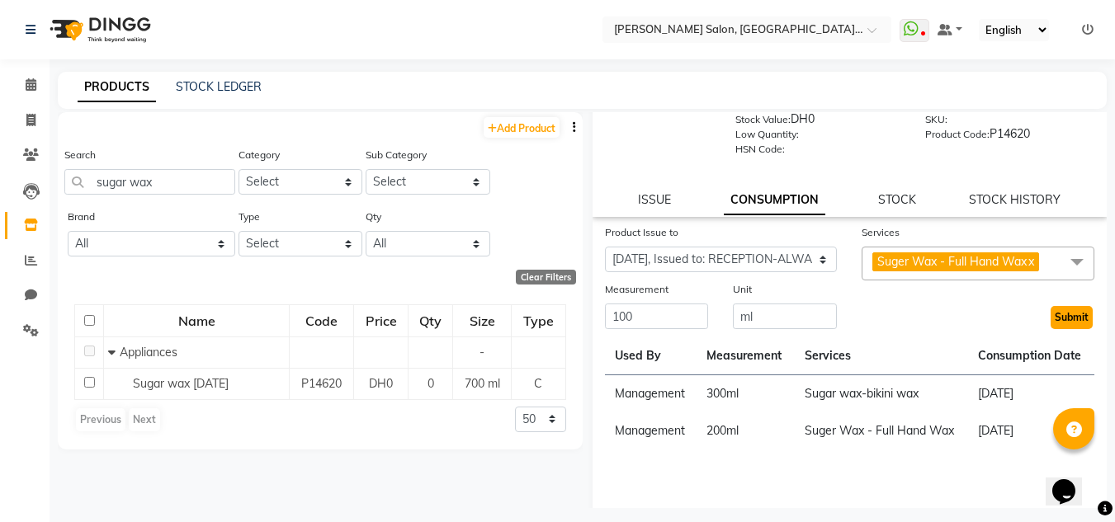
click at [1069, 323] on button "Submit" at bounding box center [1072, 317] width 42 height 23
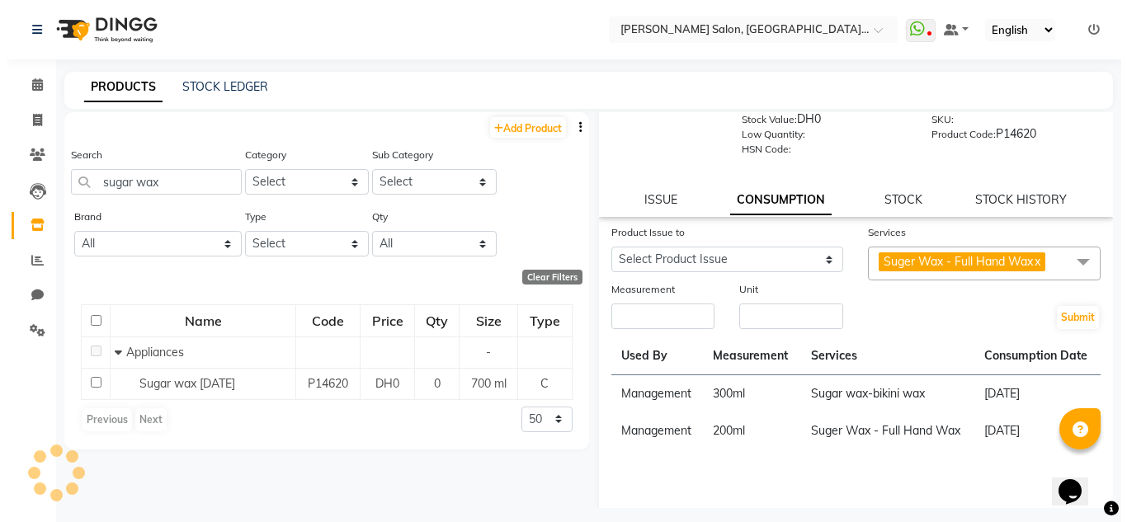
scroll to position [0, 0]
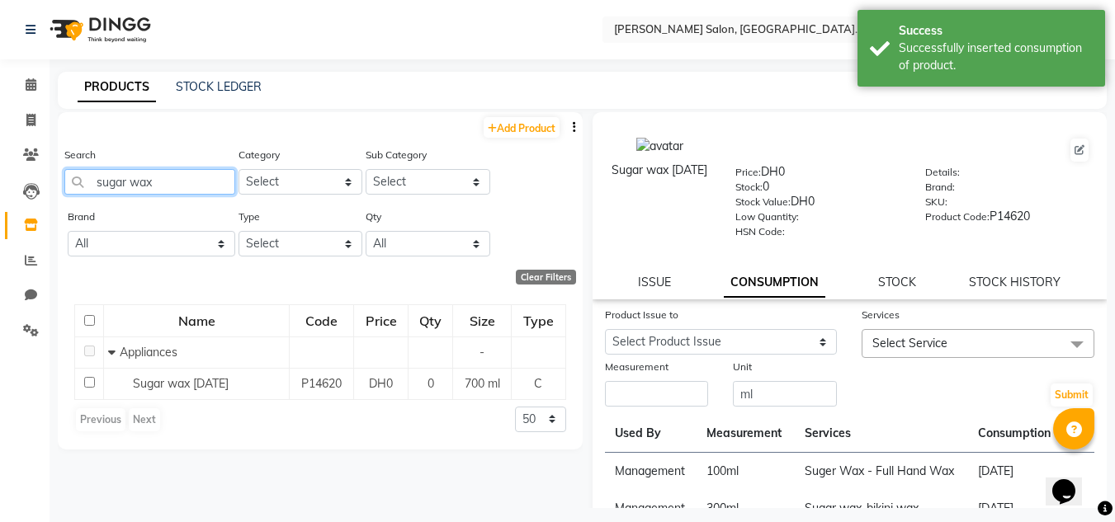
drag, startPoint x: 196, startPoint y: 185, endPoint x: 0, endPoint y: 186, distance: 196.4
click at [0, 186] on app-home "Select Location × [PERSON_NAME] Salon, Alwahda, Alwahda WhatsApp Status ✕ Statu…" at bounding box center [557, 266] width 1115 height 533
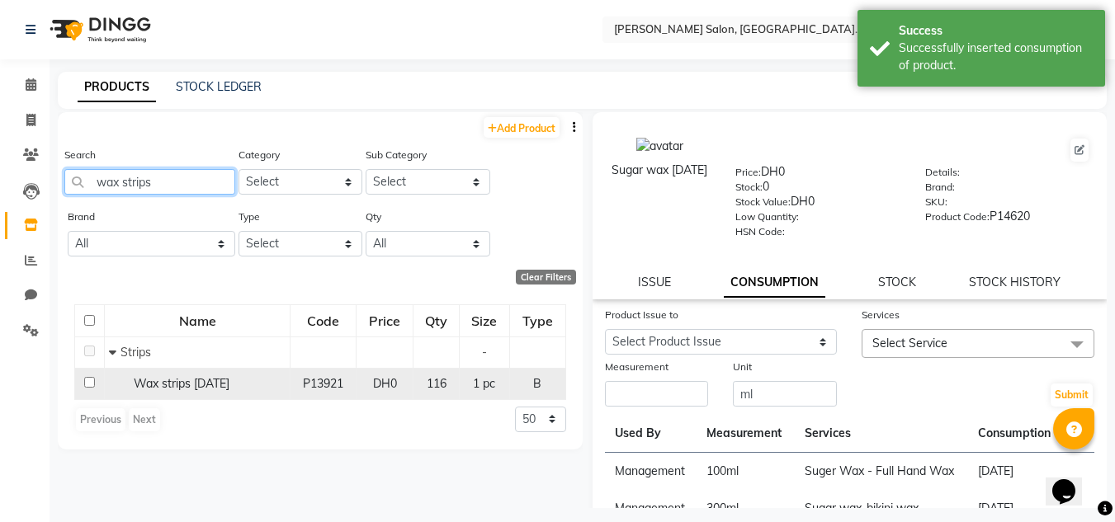
type input "wax strips"
click at [229, 385] on span "Wax strips [DATE]" at bounding box center [182, 383] width 96 height 15
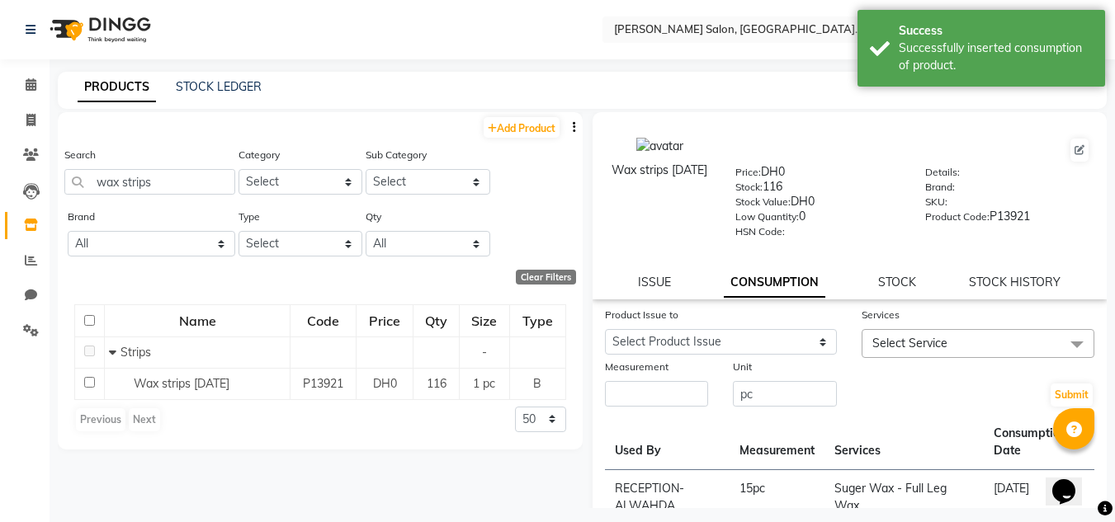
click at [661, 290] on div "ISSUE" at bounding box center [654, 282] width 33 height 17
click at [655, 281] on link "ISSUE" at bounding box center [654, 282] width 33 height 15
select select
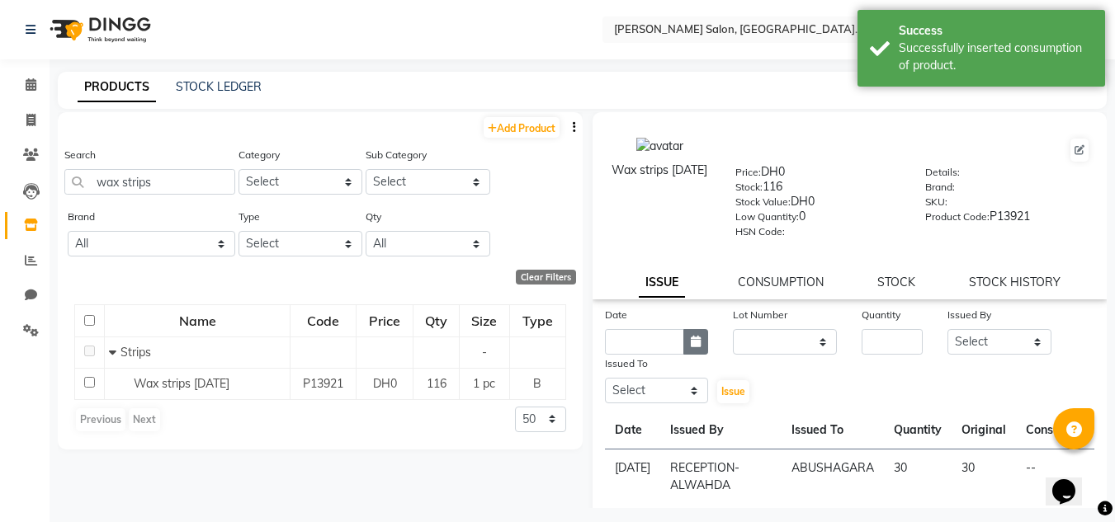
click at [692, 341] on icon "button" at bounding box center [696, 342] width 10 height 12
select select "9"
select select "2025"
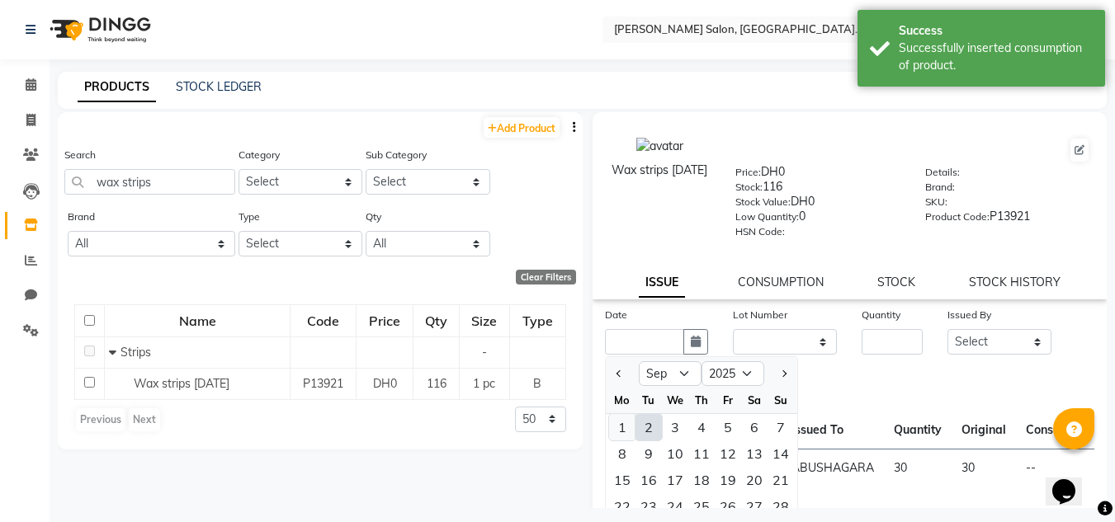
click at [614, 424] on div "1" at bounding box center [622, 427] width 26 height 26
type input "[DATE]"
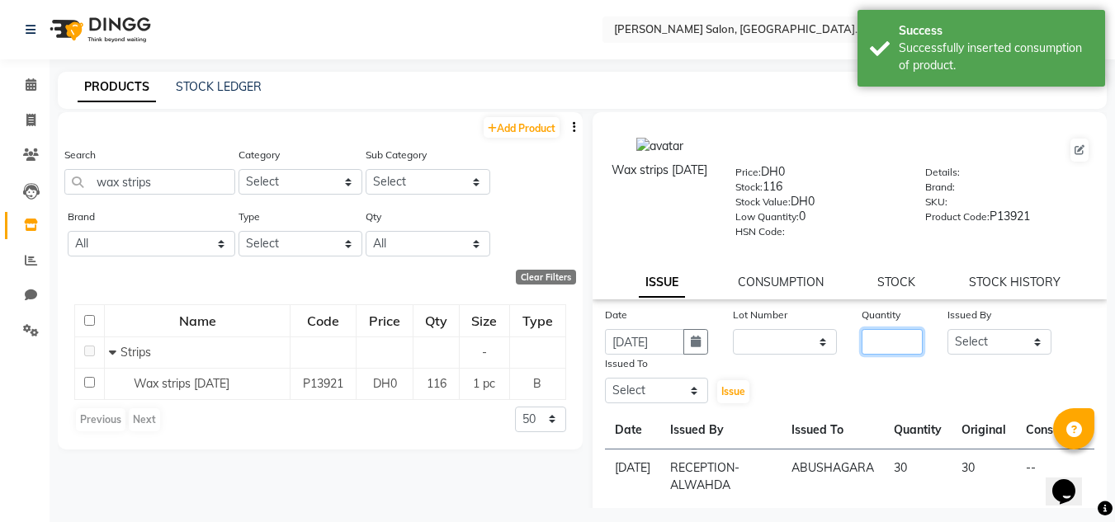
click at [889, 338] on input "number" at bounding box center [892, 342] width 61 height 26
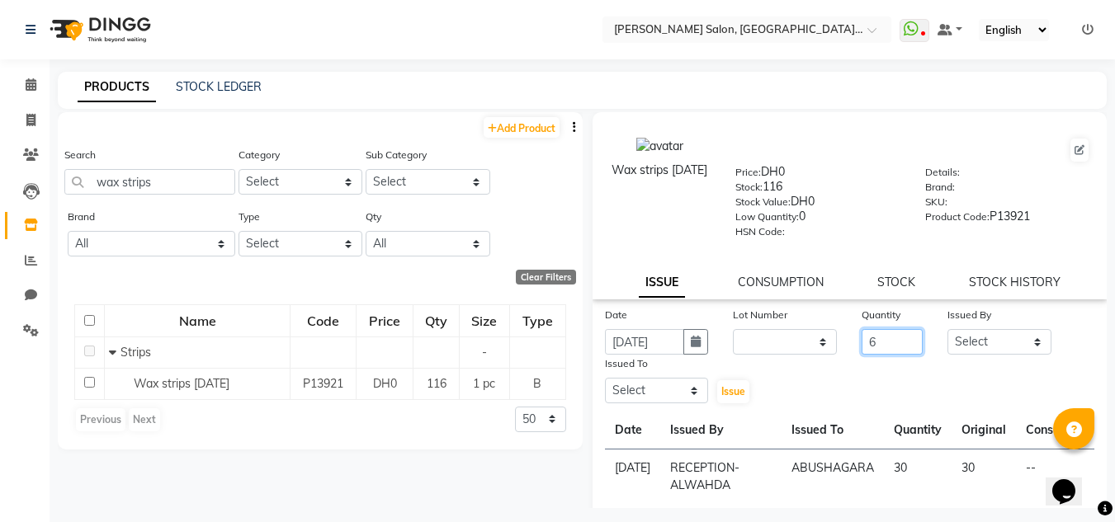
type input "6"
click at [956, 341] on select "Select ABUSHAGARA HOME SERVICE STAFF [PERSON_NAME] Management [PERSON_NAME] REC…" at bounding box center [999, 342] width 104 height 26
select select "76471"
click at [947, 329] on select "Select ABUSHAGARA HOME SERVICE STAFF [PERSON_NAME] Management [PERSON_NAME] REC…" at bounding box center [999, 342] width 104 height 26
click at [31, 79] on icon at bounding box center [31, 84] width 11 height 12
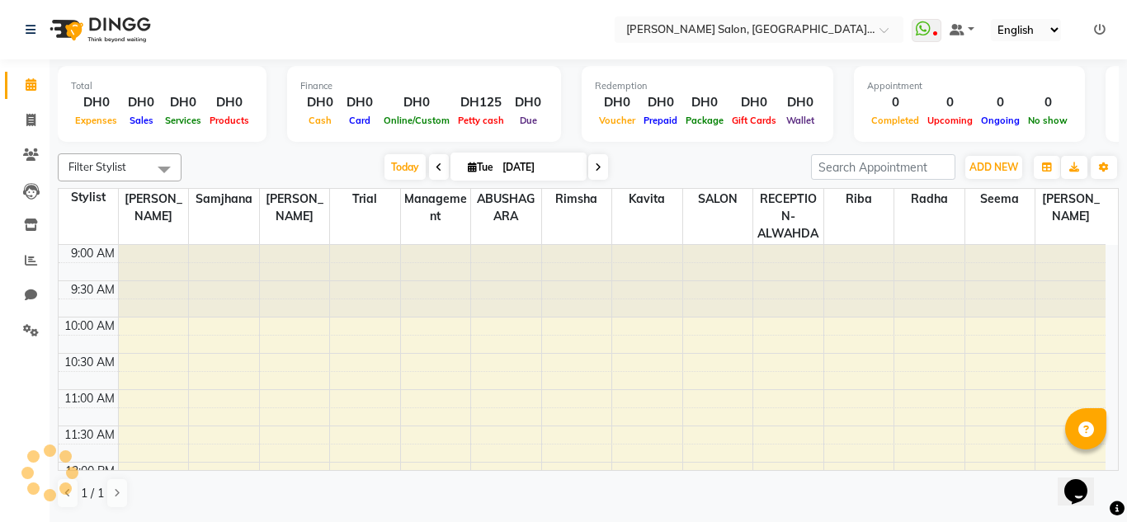
scroll to position [291, 0]
